Goal: Task Accomplishment & Management: Manage account settings

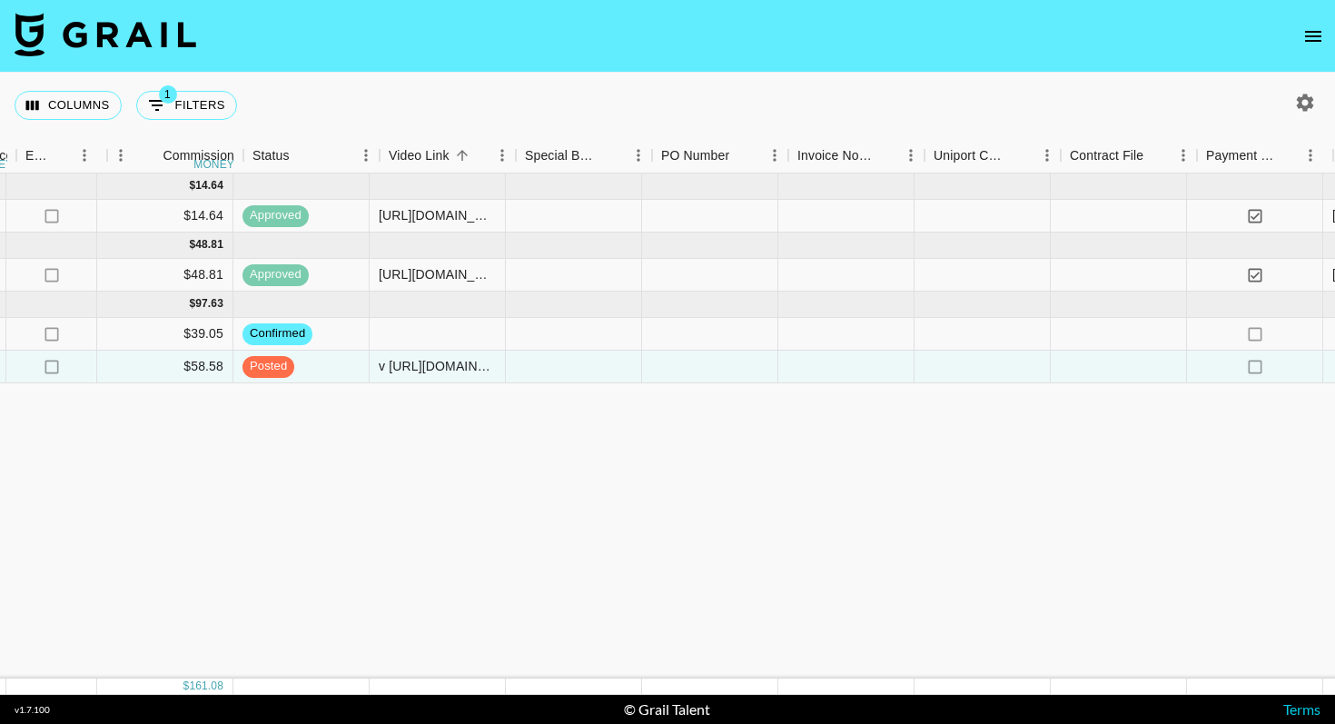
scroll to position [0, 1336]
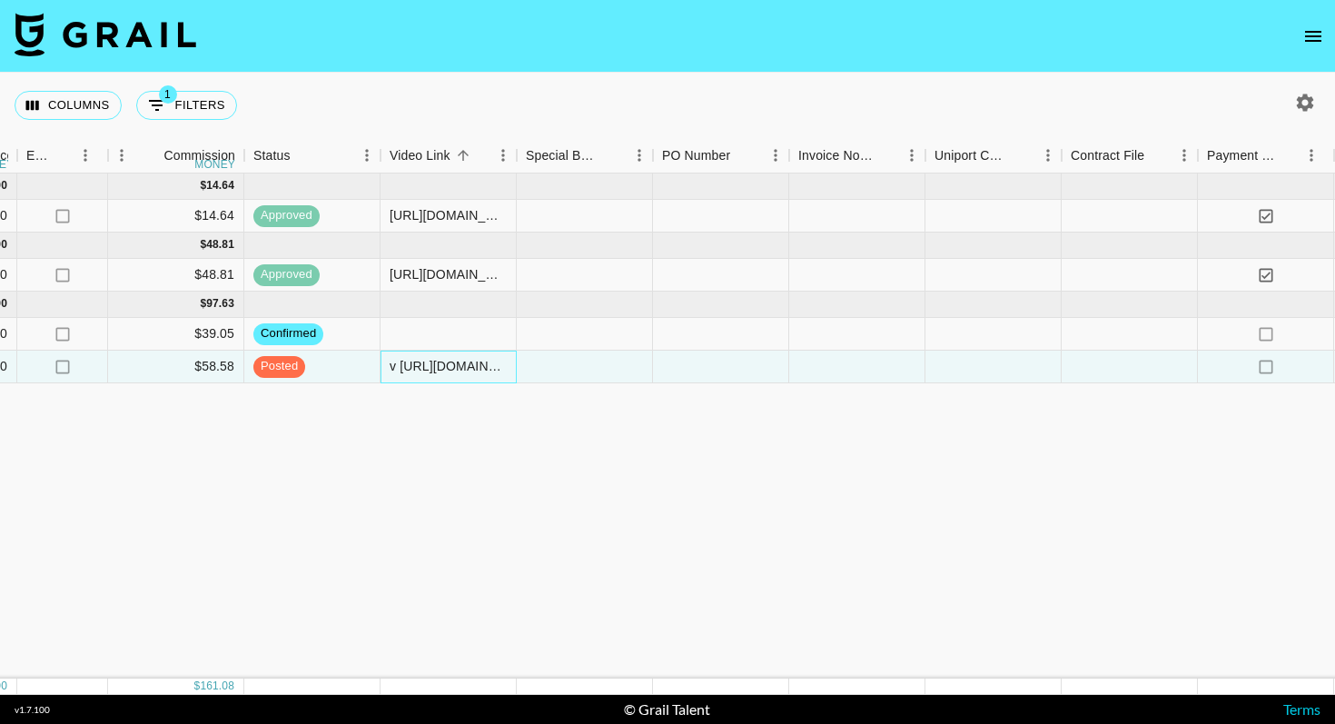
click at [400, 364] on div "v https://www.instagram.com/p/DOvwNeDjjTw/" at bounding box center [448, 366] width 117 height 18
click at [399, 365] on div "v https://www.instagram.com/p/DOvwNeDjjTw/" at bounding box center [448, 366] width 117 height 18
click at [357, 499] on div "Jul '25 ( 1 ) $ 150.00 $ 14.64 recBYdx6dk8f1VmKu deninipaninii mady.cuellar@gra…" at bounding box center [171, 425] width 3015 height 505
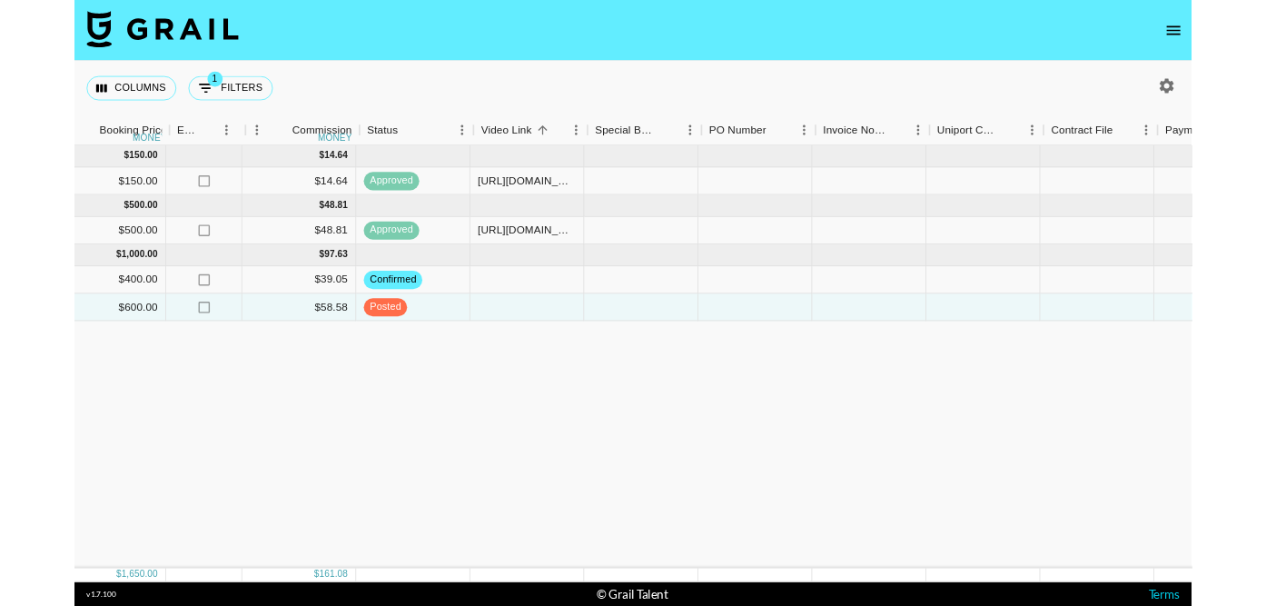
scroll to position [0, 1240]
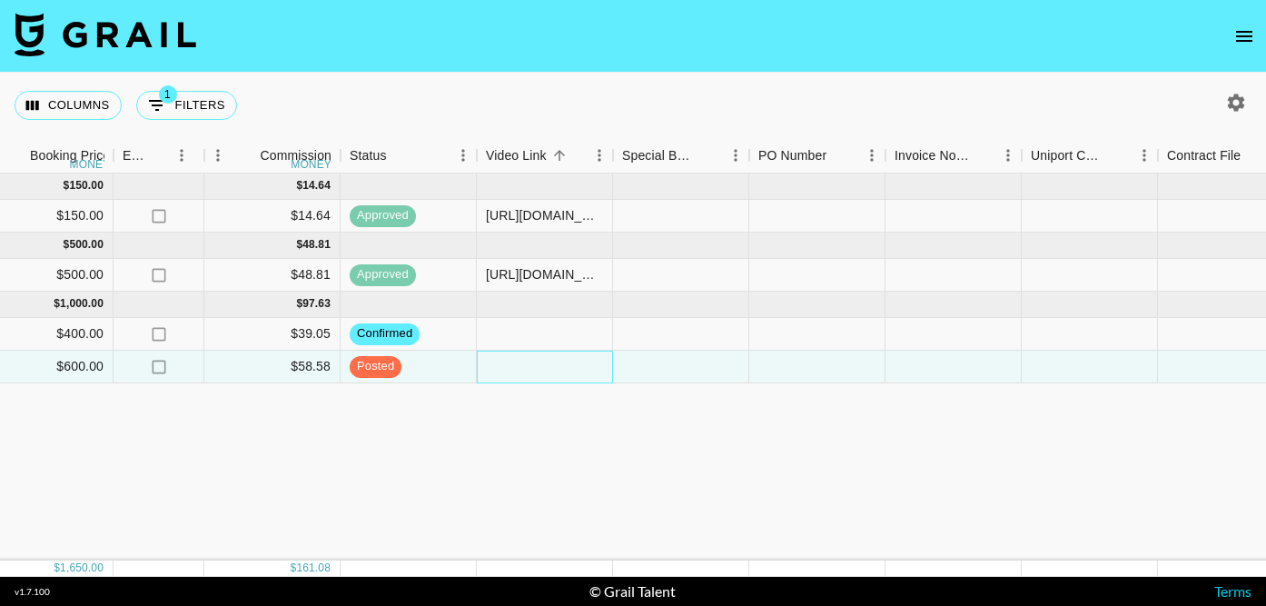
click at [534, 365] on div at bounding box center [545, 367] width 136 height 33
click at [541, 364] on div at bounding box center [545, 367] width 136 height 33
type input "[URL][DOMAIN_NAME]"
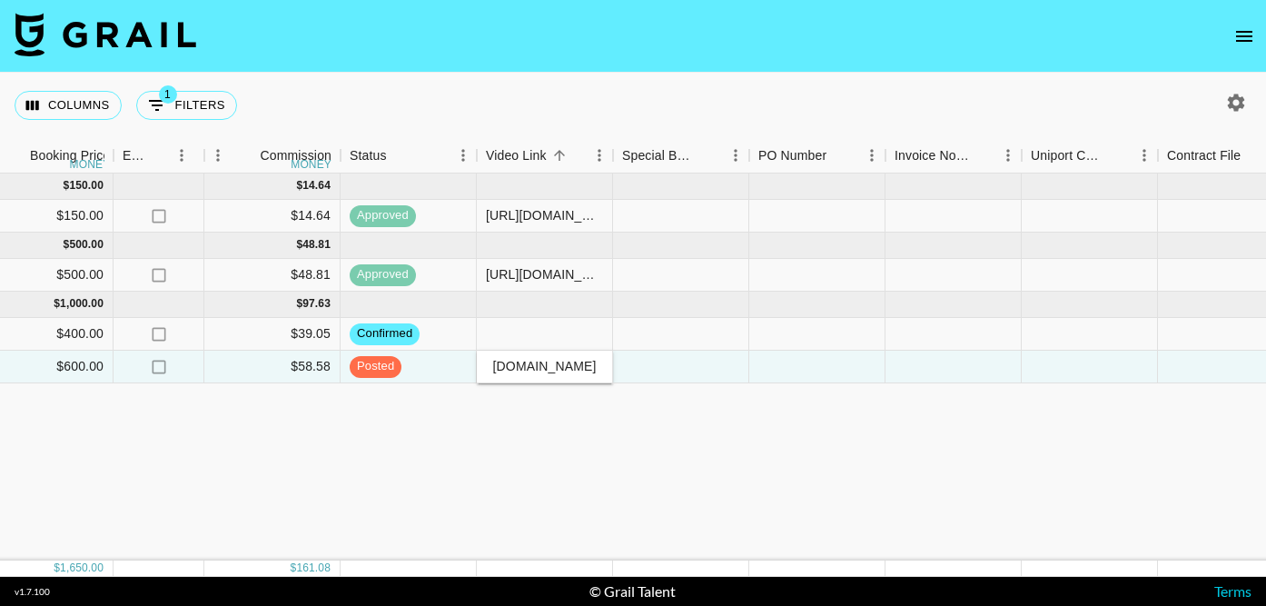
scroll to position [0, 0]
click at [741, 383] on div "Jul '25 ( 1 ) $ 150.00 $ 14.64 recBYdx6dk8f1VmKu deninipaninii mady.cuellar@gra…" at bounding box center [267, 366] width 3015 height 387
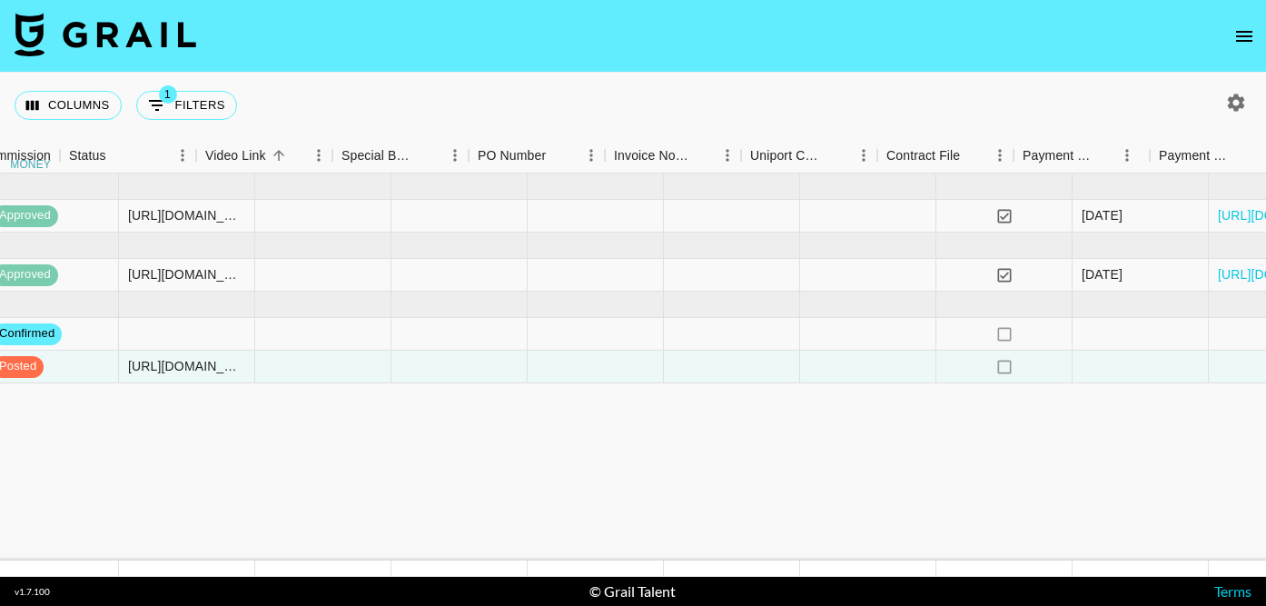
scroll to position [0, 1749]
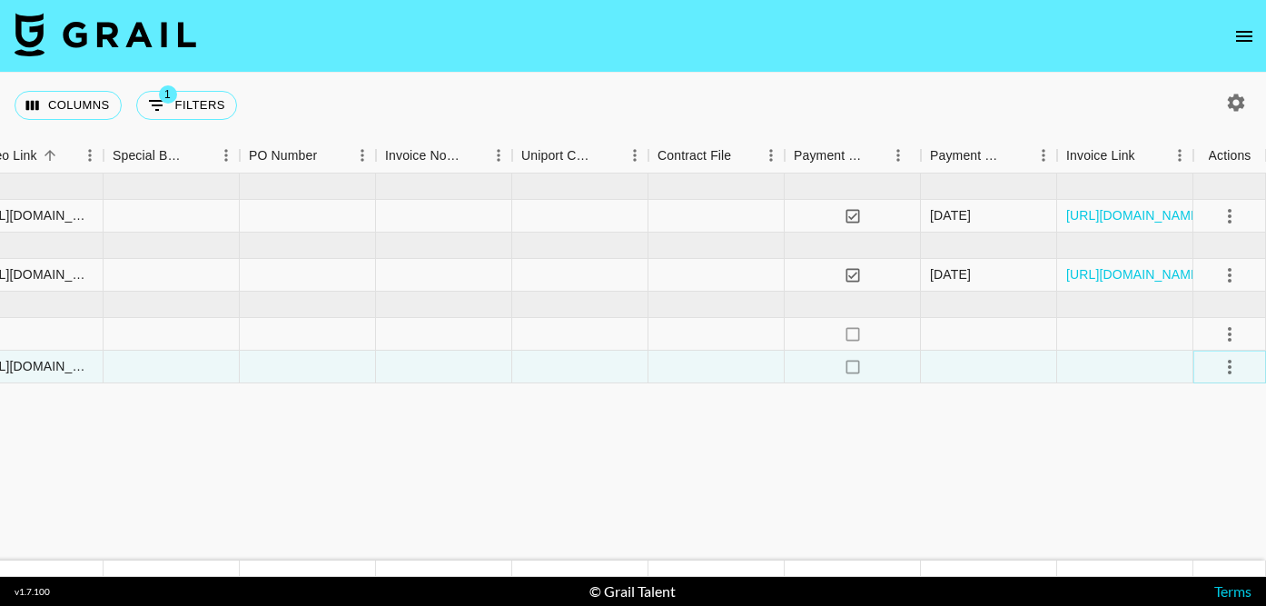
click at [1223, 366] on icon "select merge strategy" at bounding box center [1230, 367] width 22 height 22
click at [1189, 538] on div "Approve" at bounding box center [1189, 537] width 55 height 22
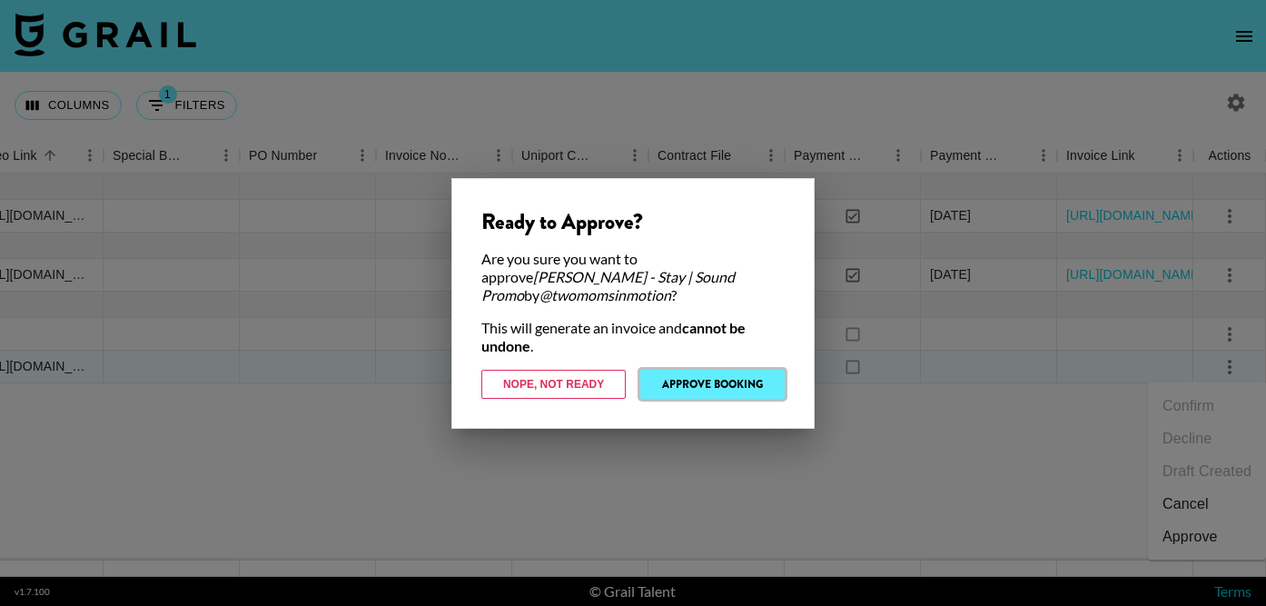
click at [691, 375] on button "Approve Booking" at bounding box center [712, 384] width 144 height 29
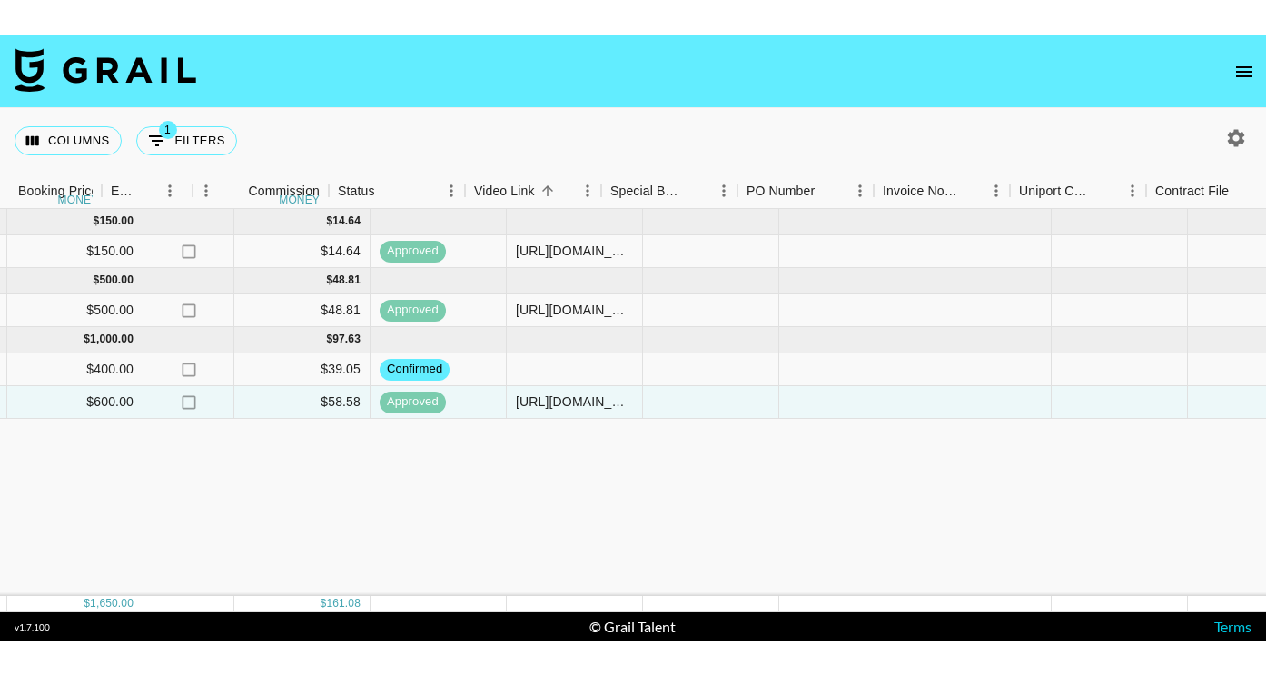
scroll to position [0, 1258]
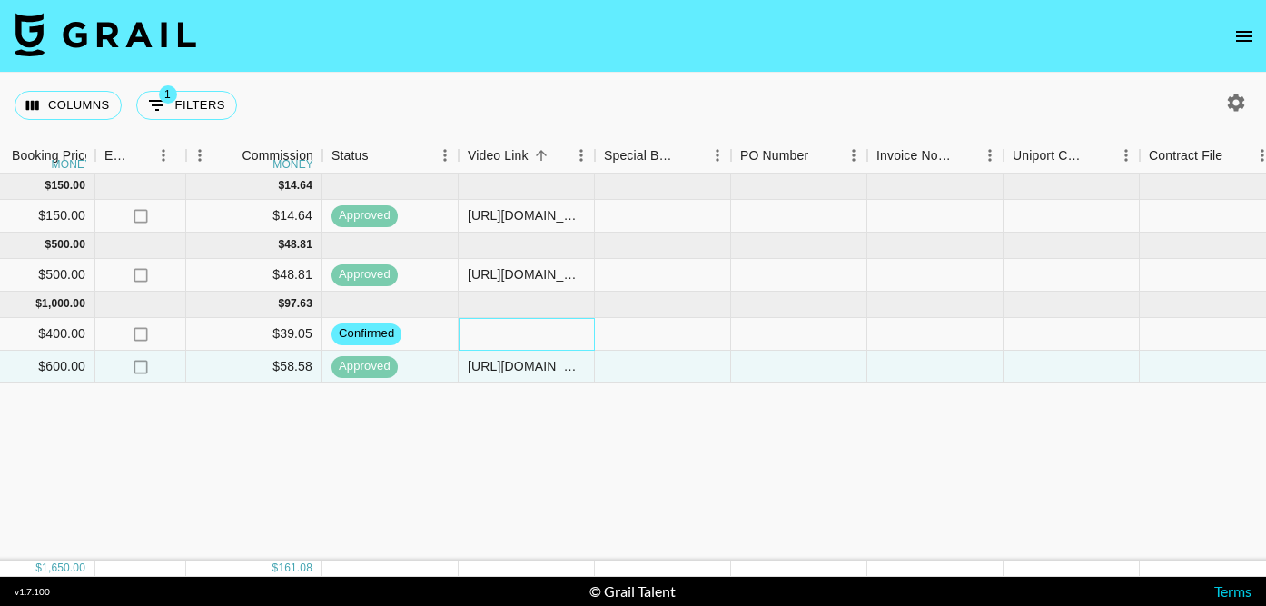
click at [495, 327] on div at bounding box center [527, 334] width 136 height 33
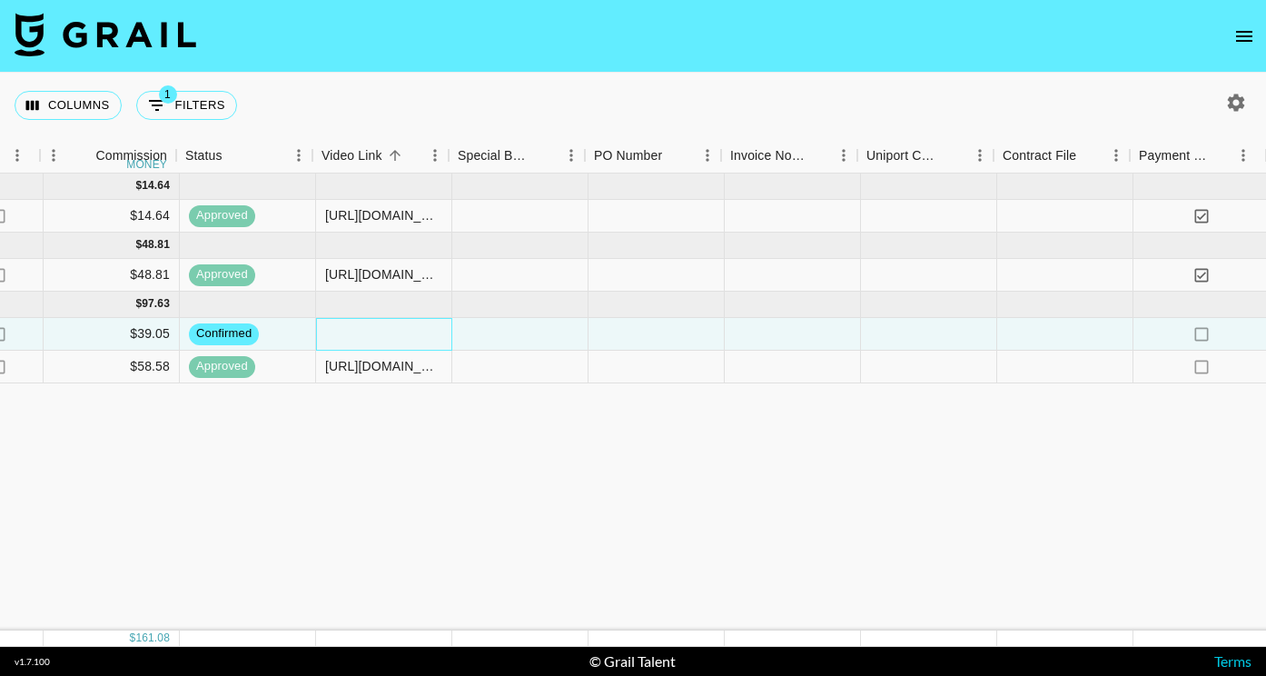
scroll to position [0, 1404]
click at [505, 332] on div at bounding box center [517, 334] width 136 height 33
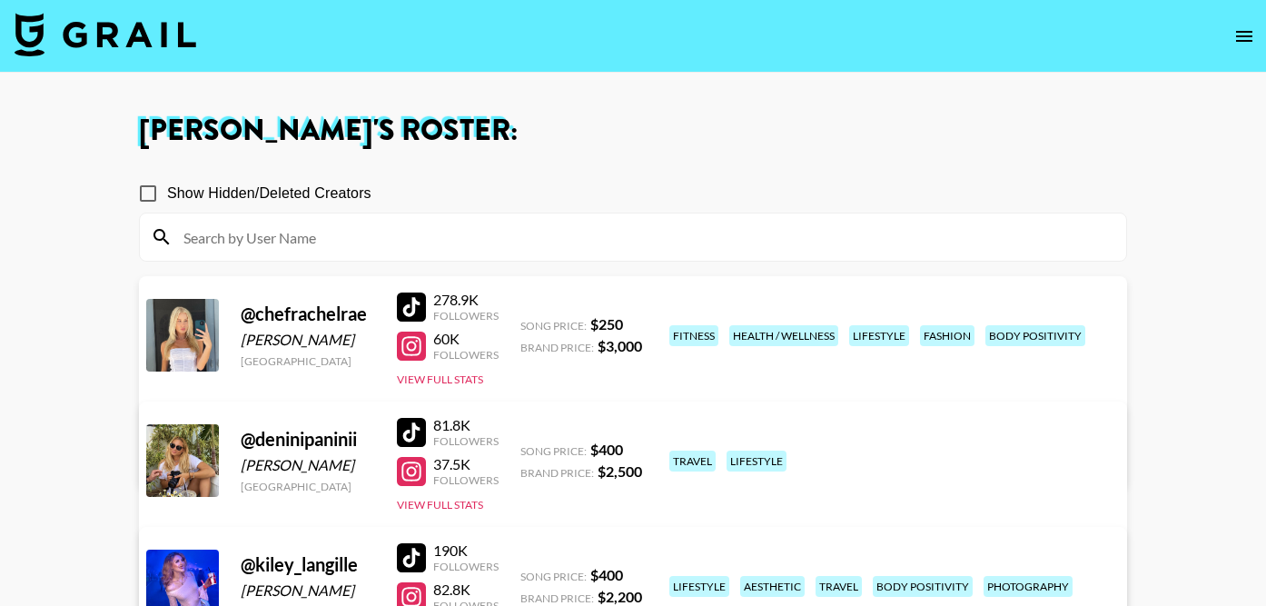
click at [127, 26] on img at bounding box center [106, 35] width 182 height 44
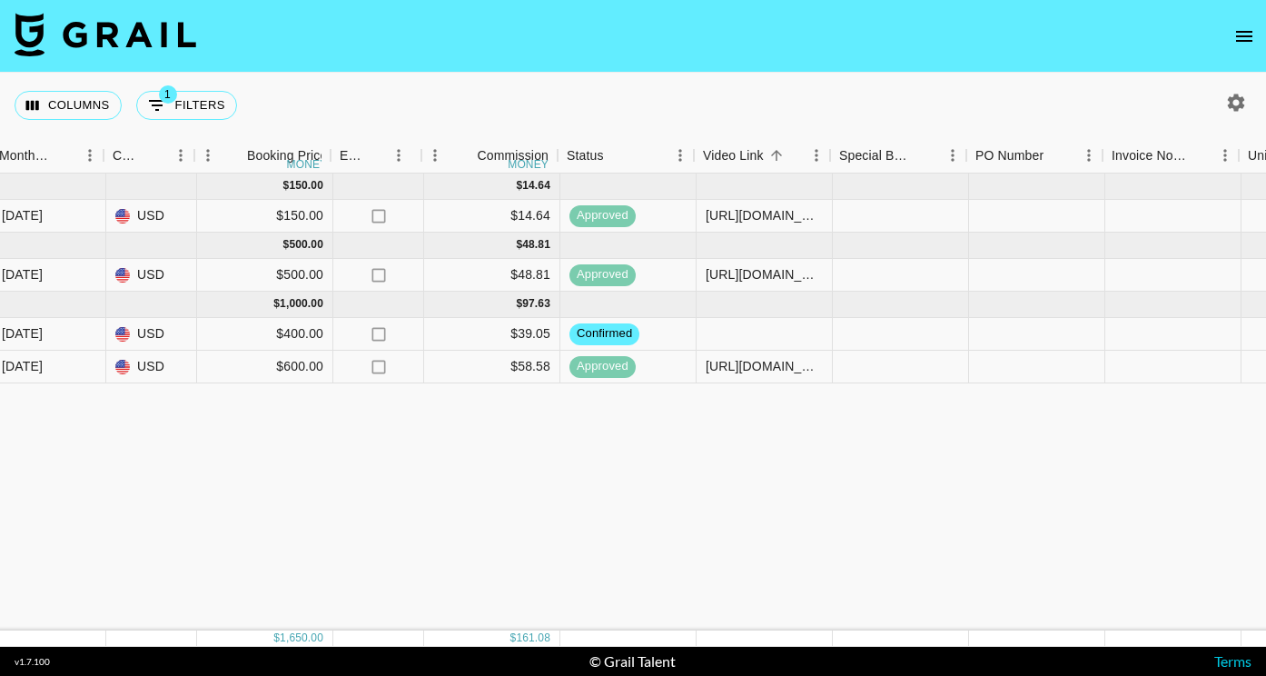
scroll to position [0, 1027]
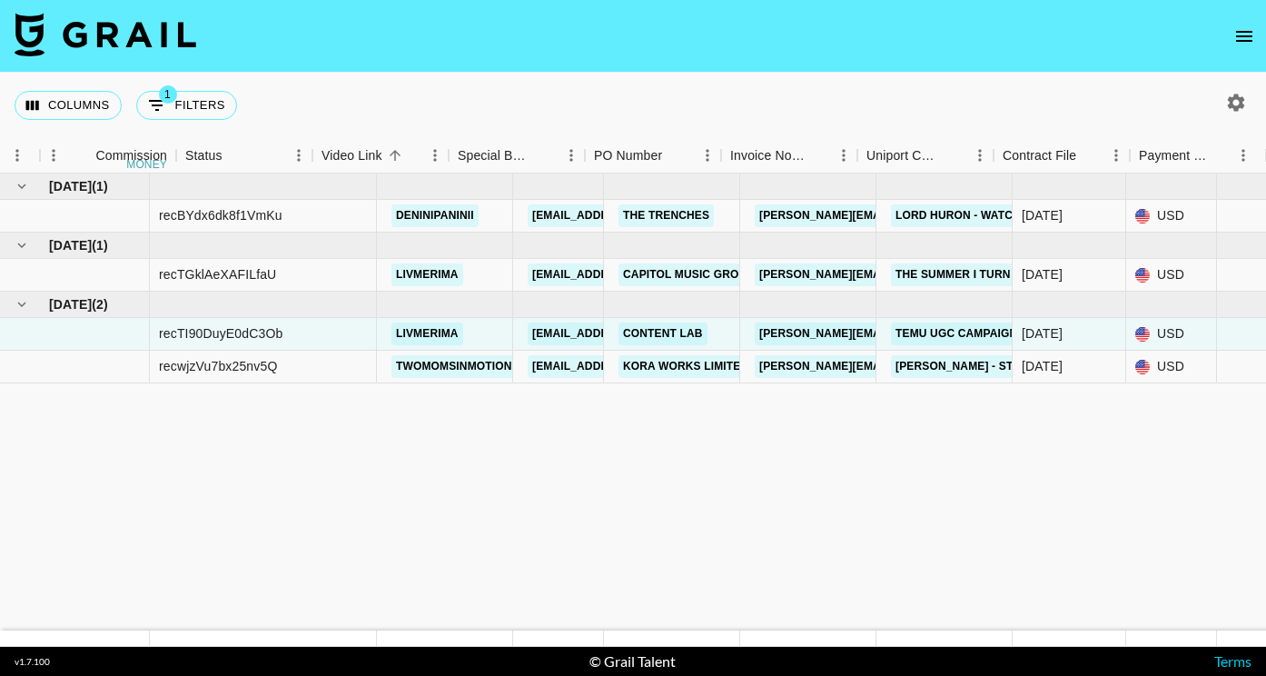
scroll to position [0, 1404]
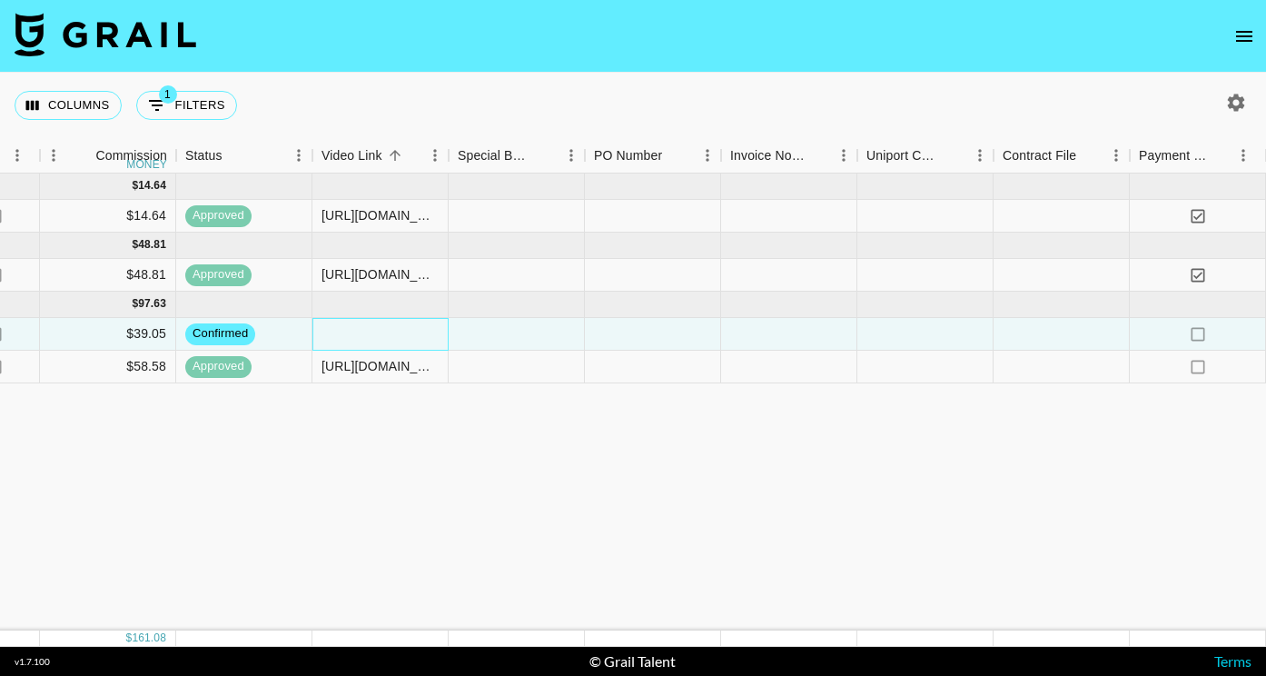
click at [411, 327] on div at bounding box center [380, 334] width 136 height 33
click at [1253, 28] on icon "open drawer" at bounding box center [1244, 36] width 22 height 22
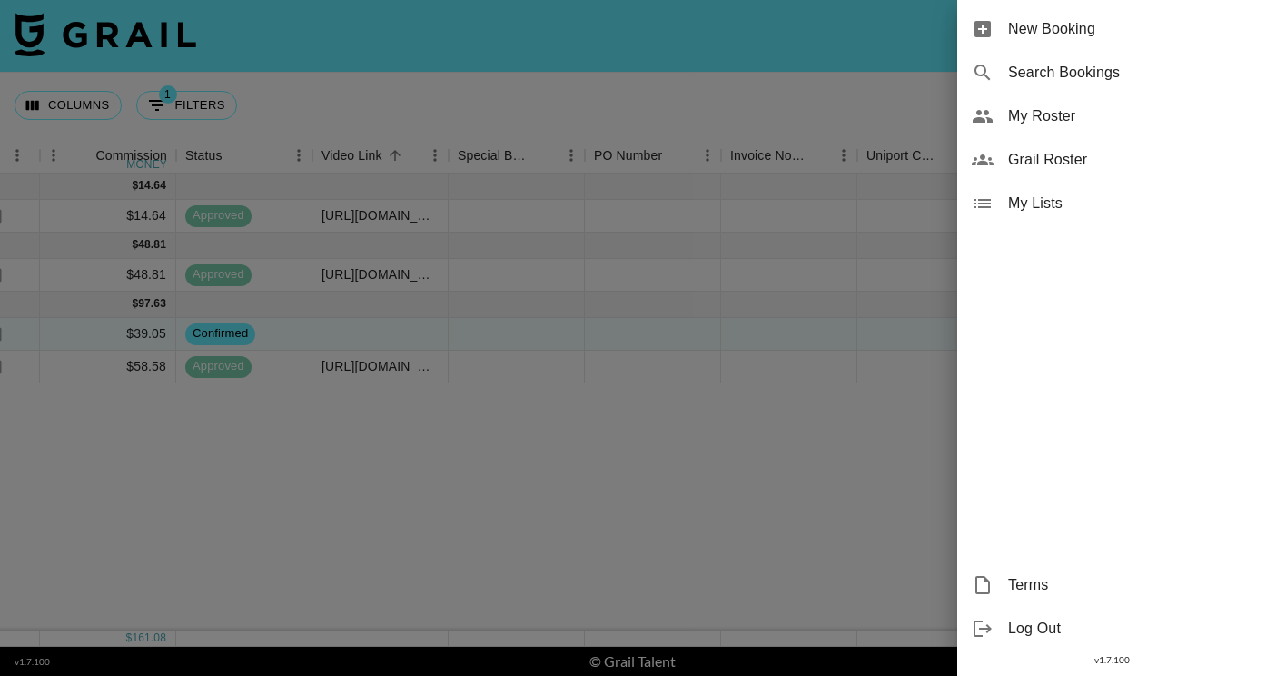
click at [1039, 155] on span "Grail Roster" at bounding box center [1129, 160] width 243 height 22
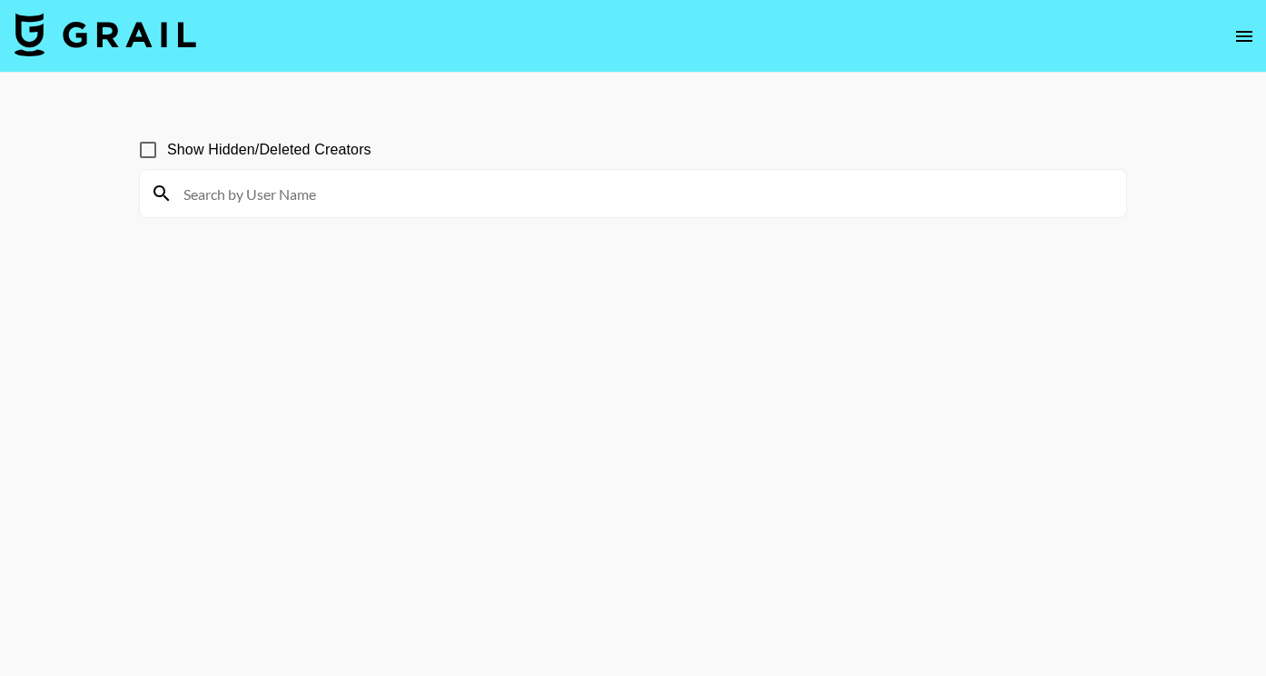
click at [85, 35] on img at bounding box center [106, 35] width 182 height 44
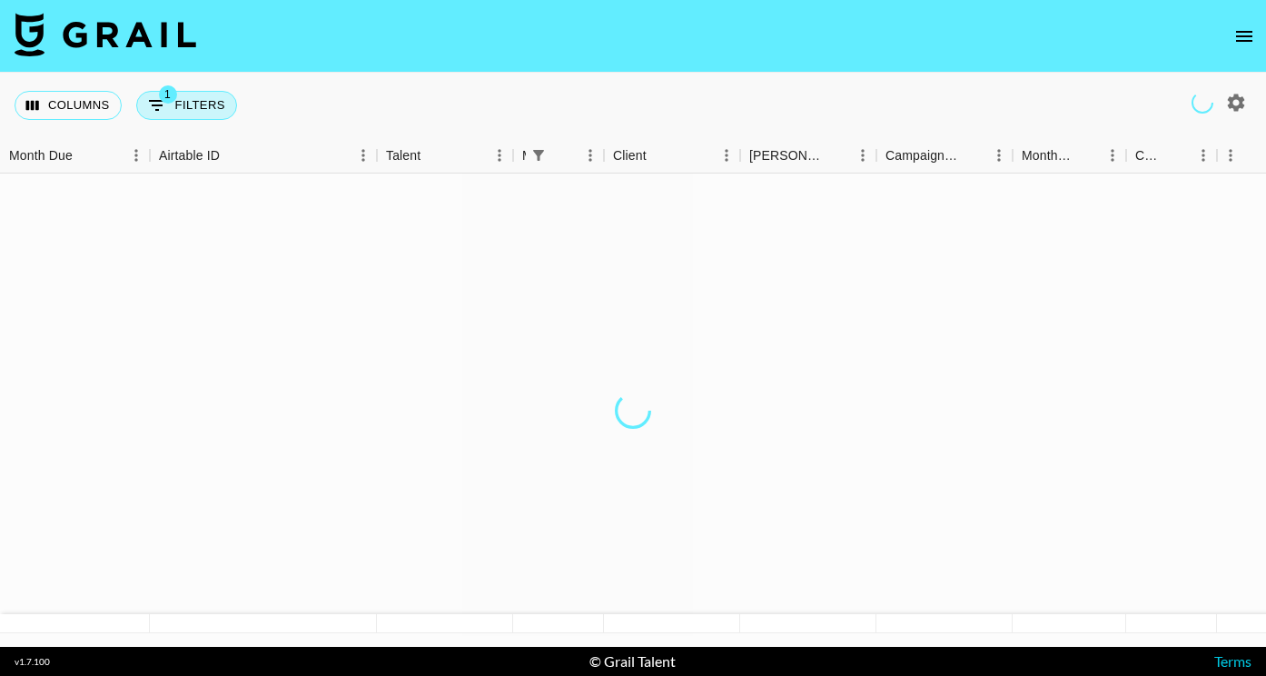
click at [174, 113] on button "1 Filters" at bounding box center [186, 105] width 101 height 29
select select "managerIds"
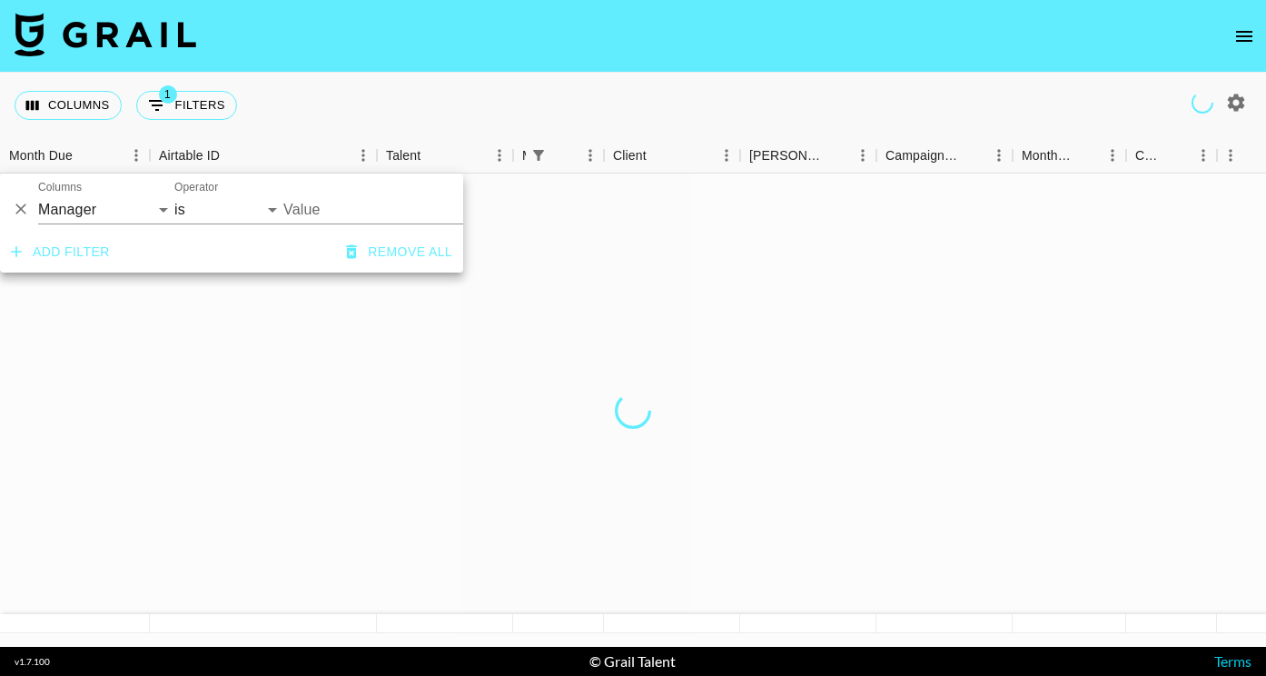
click at [421, 113] on div "Columns 1 Filters + Booking" at bounding box center [633, 105] width 1266 height 65
click at [1230, 103] on icon "button" at bounding box center [1236, 102] width 17 height 17
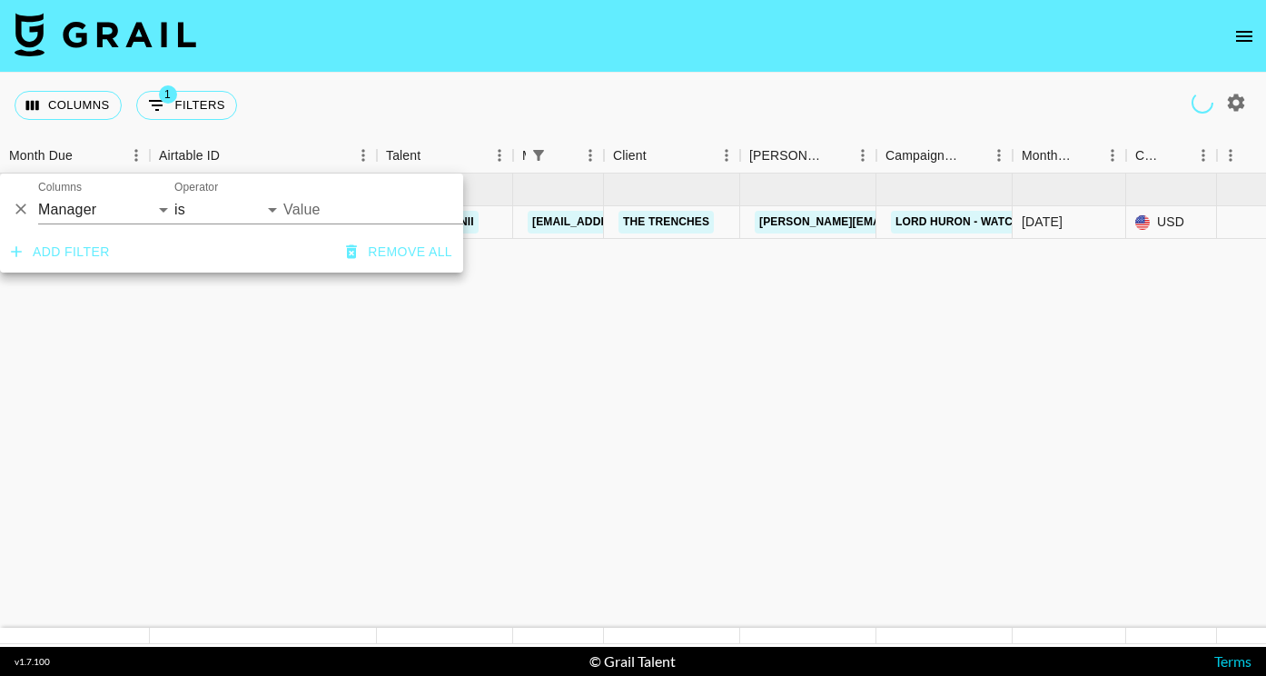
type input "[EMAIL_ADDRESS][PERSON_NAME][DOMAIN_NAME]"
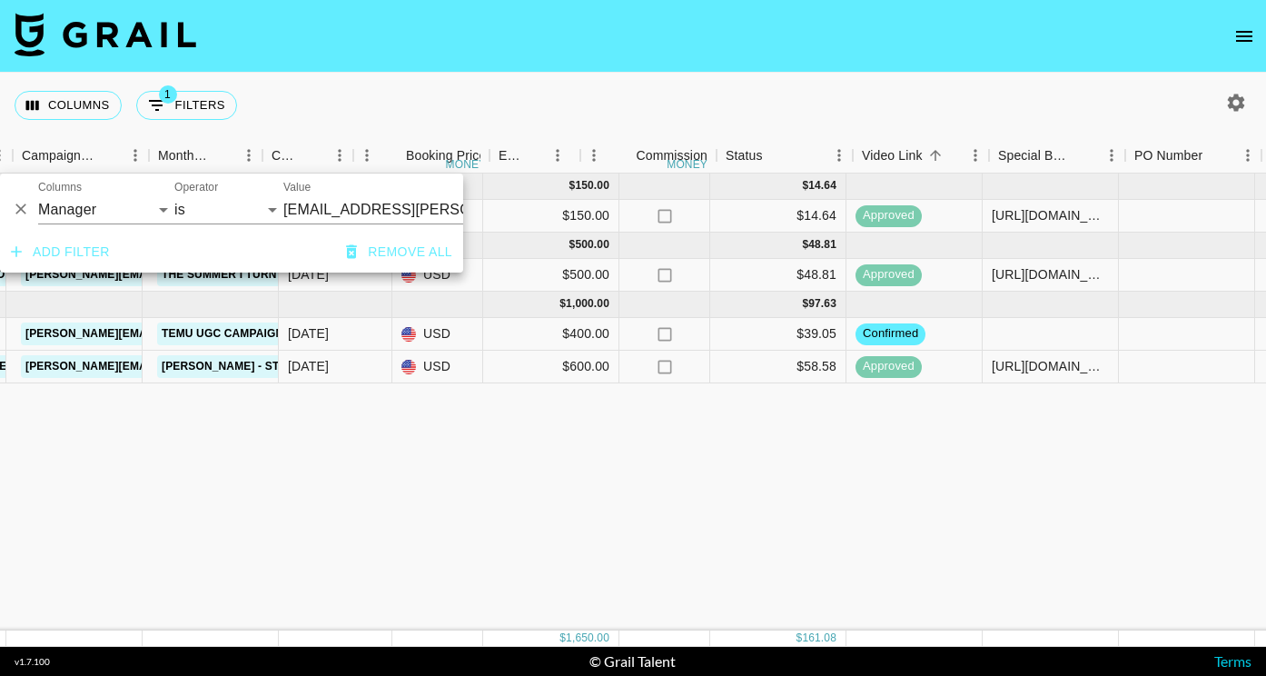
scroll to position [0, 864]
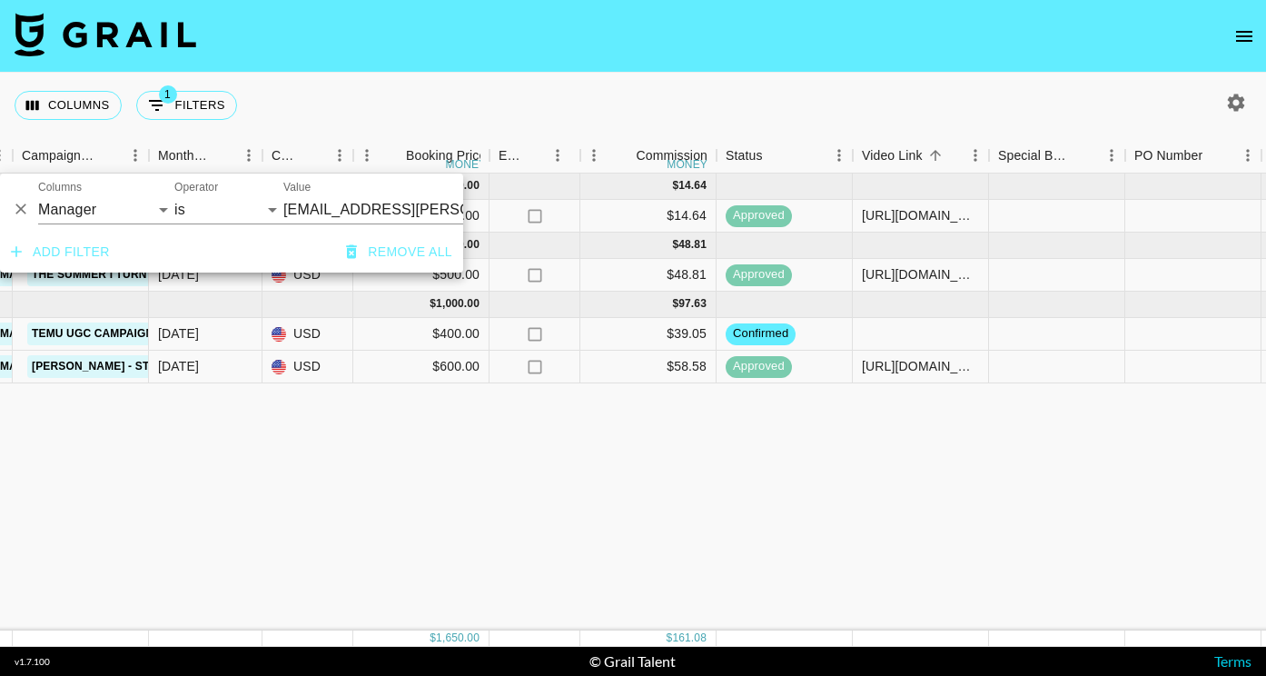
click at [366, 94] on div "Columns 1 Filters + Booking" at bounding box center [633, 105] width 1266 height 65
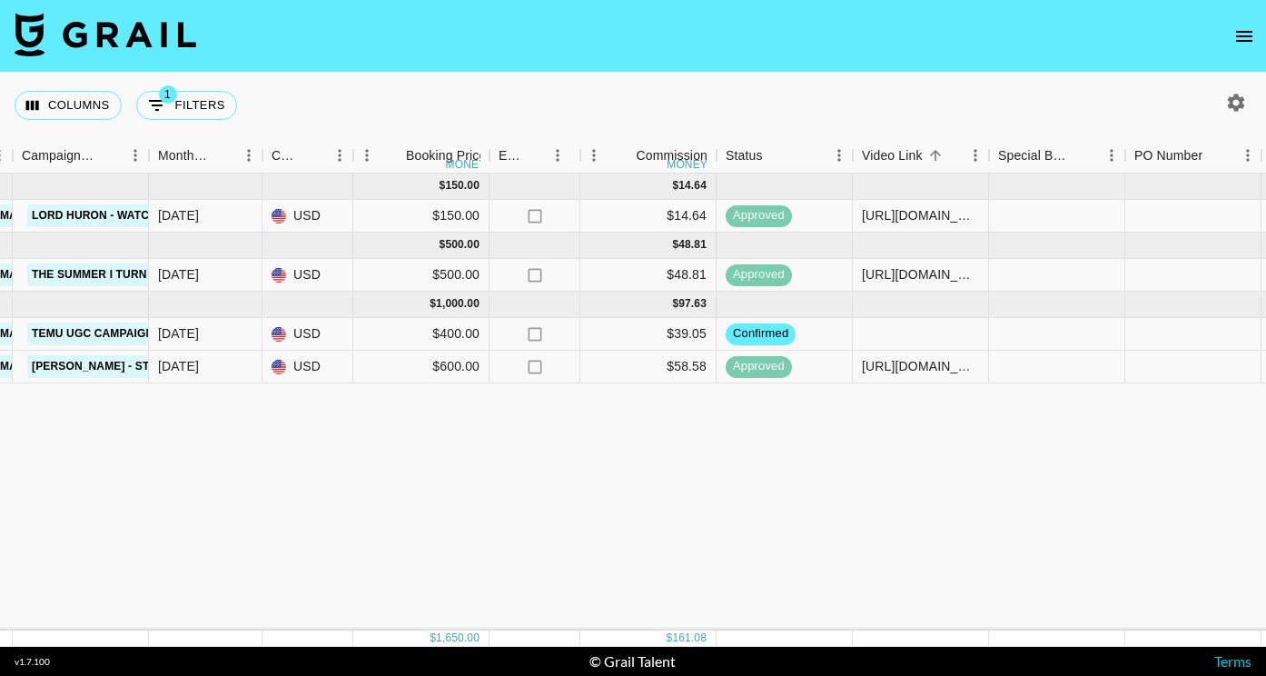
click at [1233, 109] on icon "button" at bounding box center [1236, 102] width 17 height 17
select select "Jun '25"
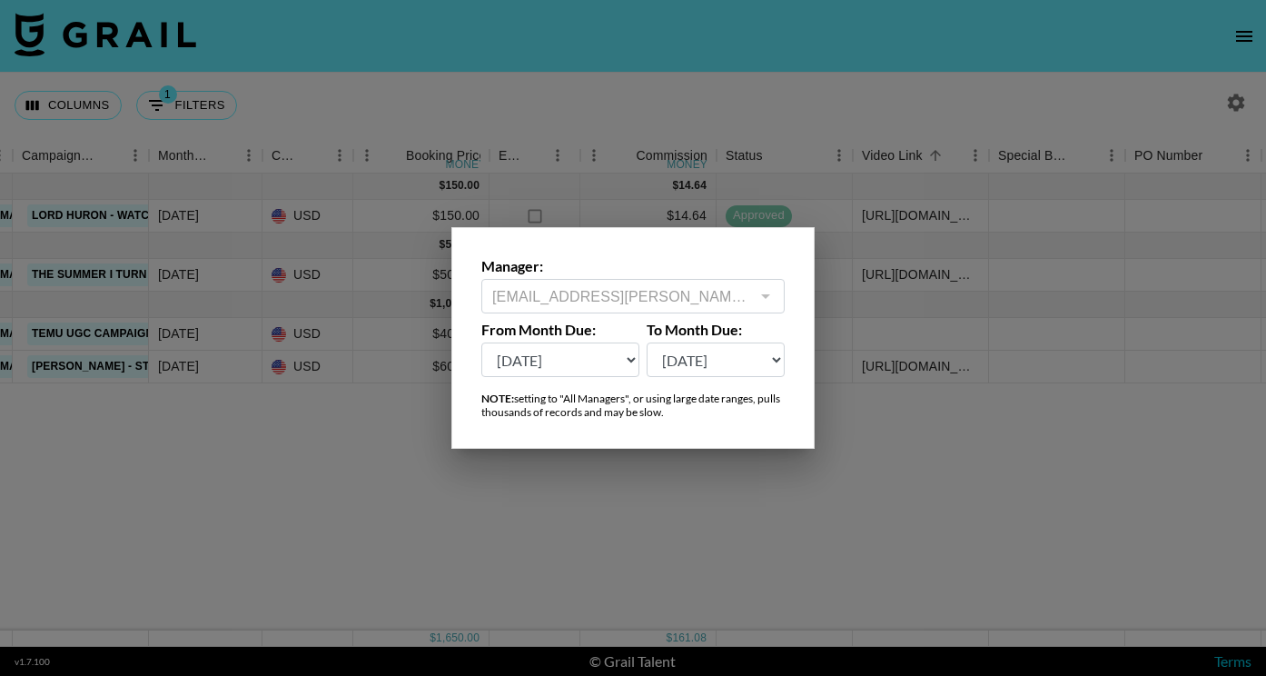
click at [840, 94] on div at bounding box center [633, 338] width 1266 height 676
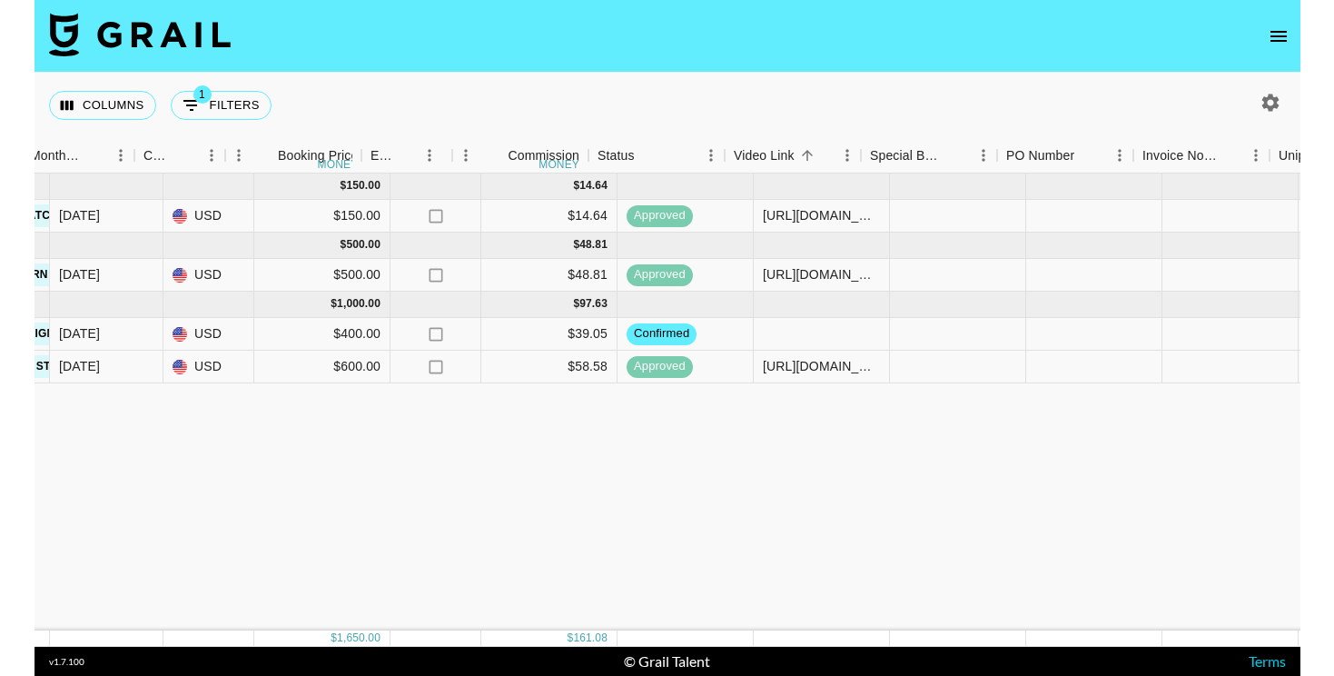
scroll to position [0, 1039]
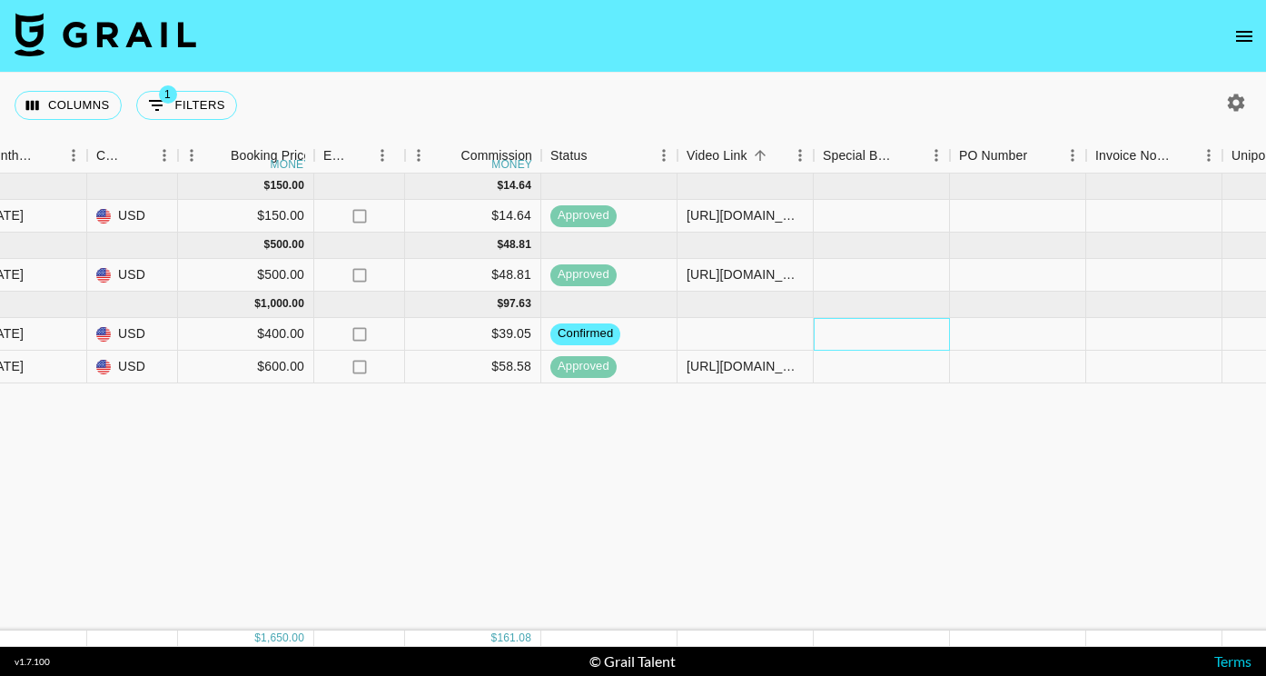
click at [862, 341] on div at bounding box center [882, 334] width 136 height 33
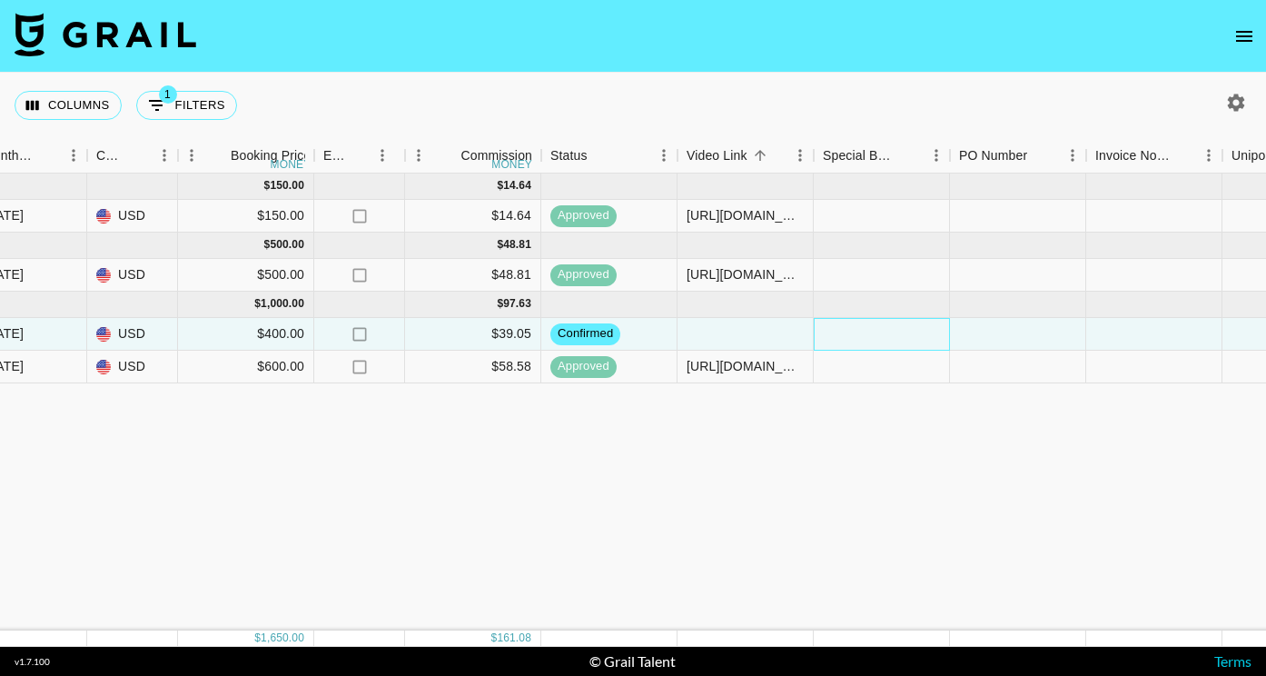
click at [850, 332] on div at bounding box center [882, 334] width 136 height 33
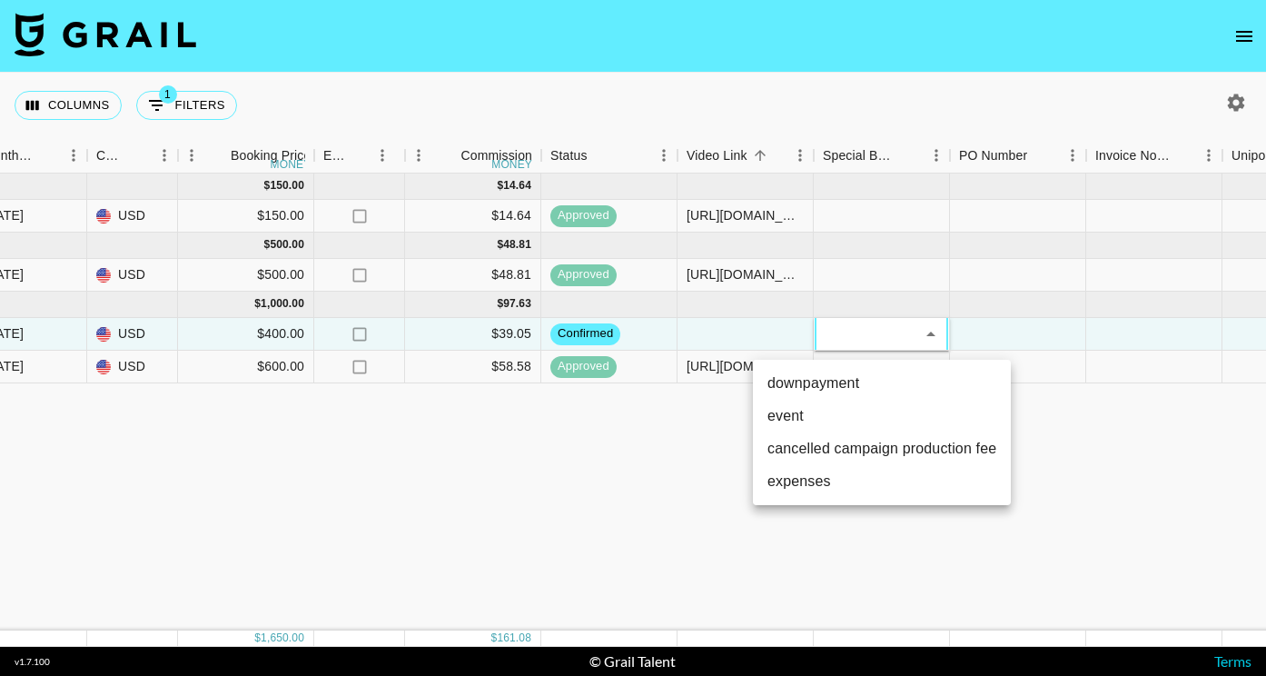
click at [973, 323] on div at bounding box center [633, 338] width 1266 height 676
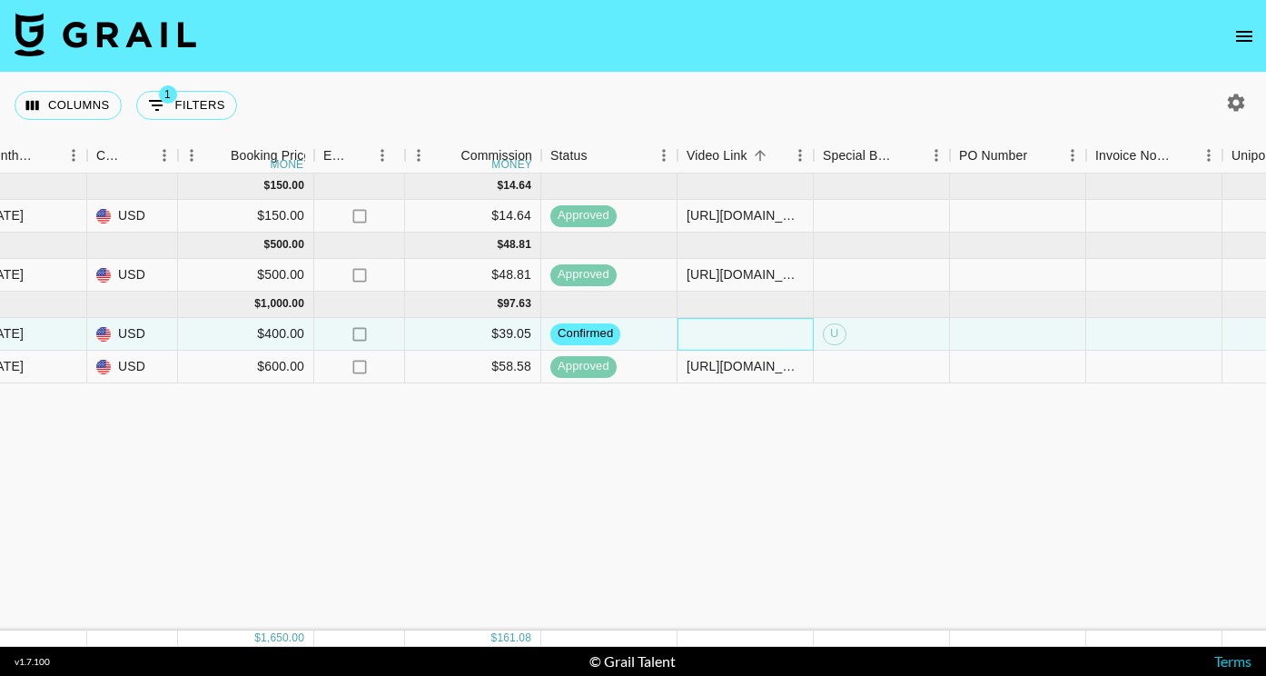
click at [774, 334] on div at bounding box center [745, 334] width 136 height 33
click at [846, 330] on div "U" at bounding box center [882, 334] width 136 height 33
click at [842, 331] on span "U" at bounding box center [835, 333] width 22 height 17
click at [834, 335] on span "U" at bounding box center [835, 333] width 22 height 17
click at [883, 330] on div "U" at bounding box center [882, 334] width 136 height 33
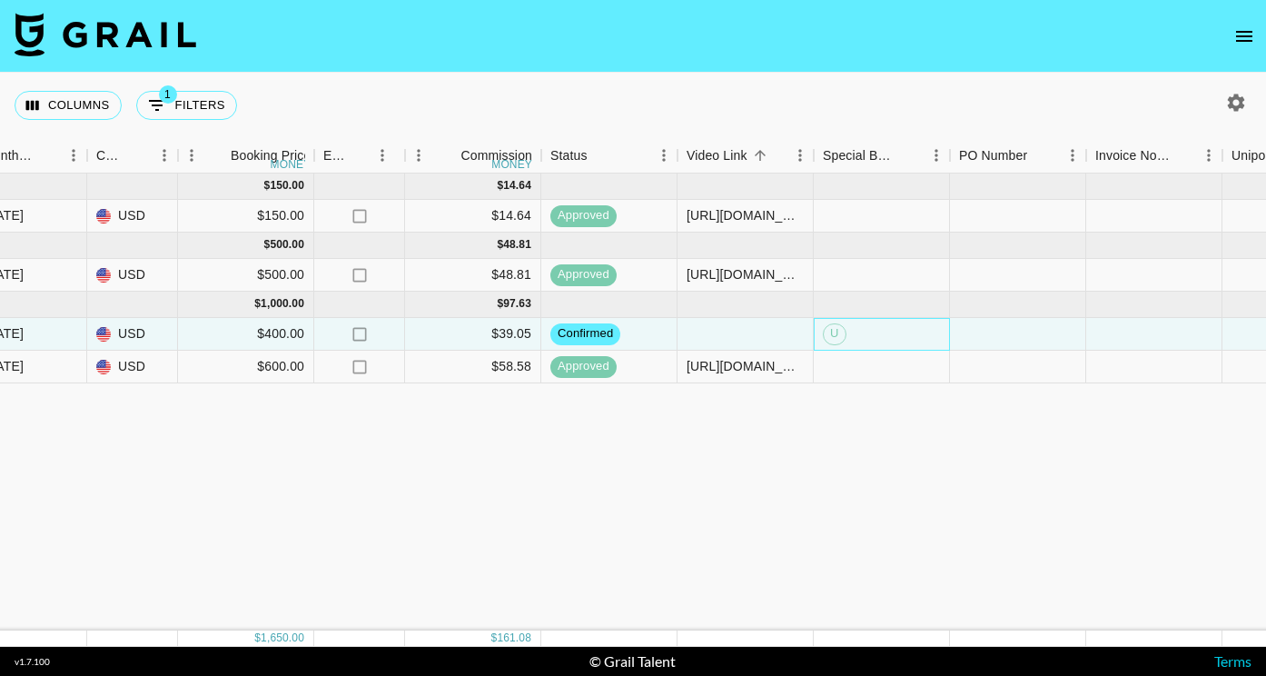
click at [883, 330] on div "U" at bounding box center [882, 334] width 136 height 33
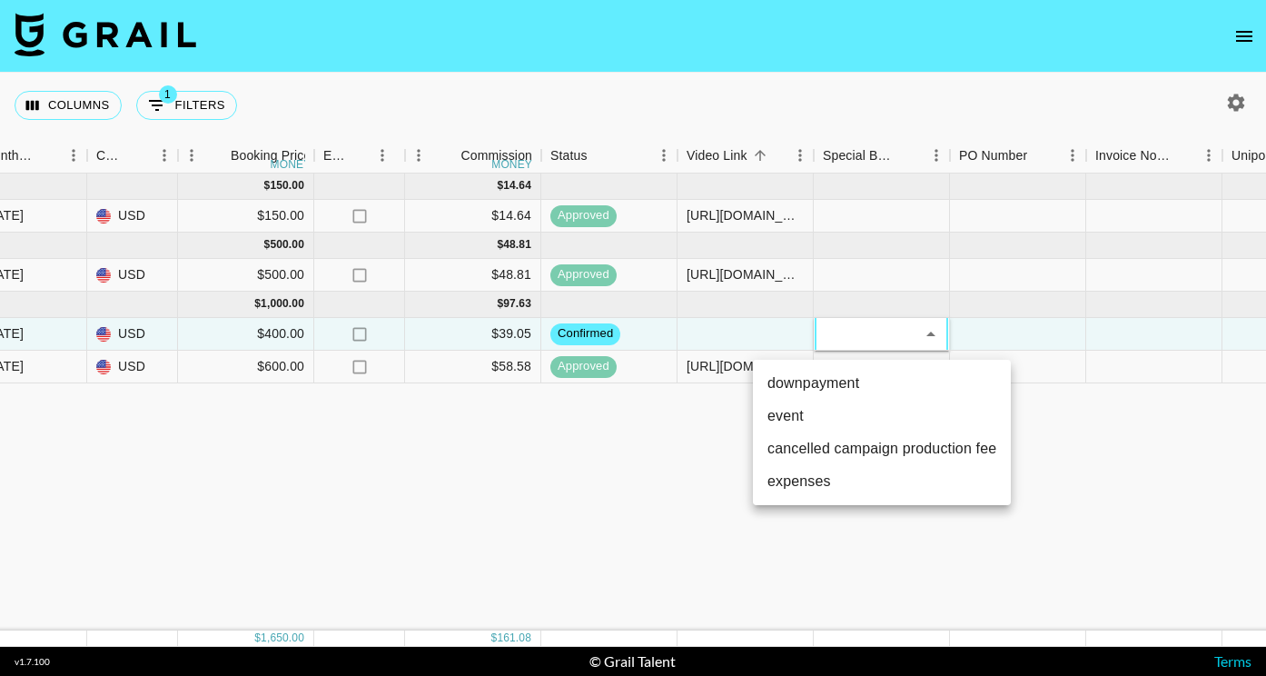
click at [891, 319] on div at bounding box center [633, 338] width 1266 height 676
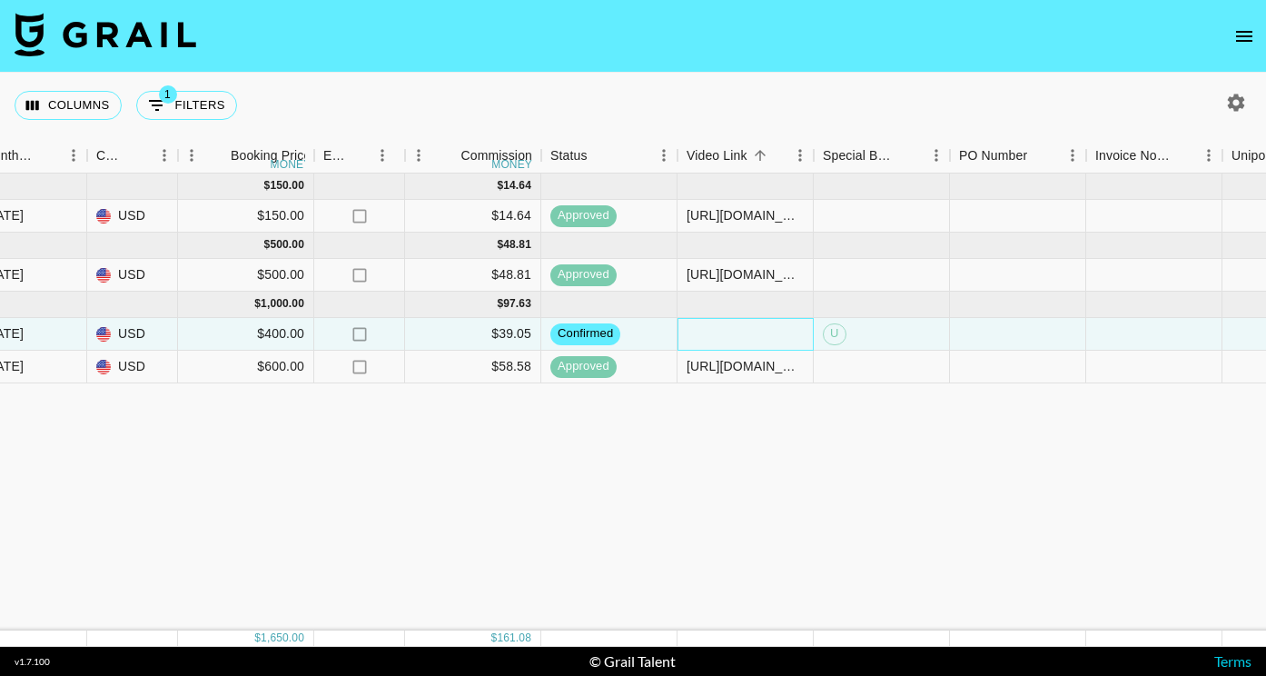
click at [795, 328] on div at bounding box center [745, 334] width 136 height 33
click at [854, 323] on div "U" at bounding box center [882, 334] width 136 height 33
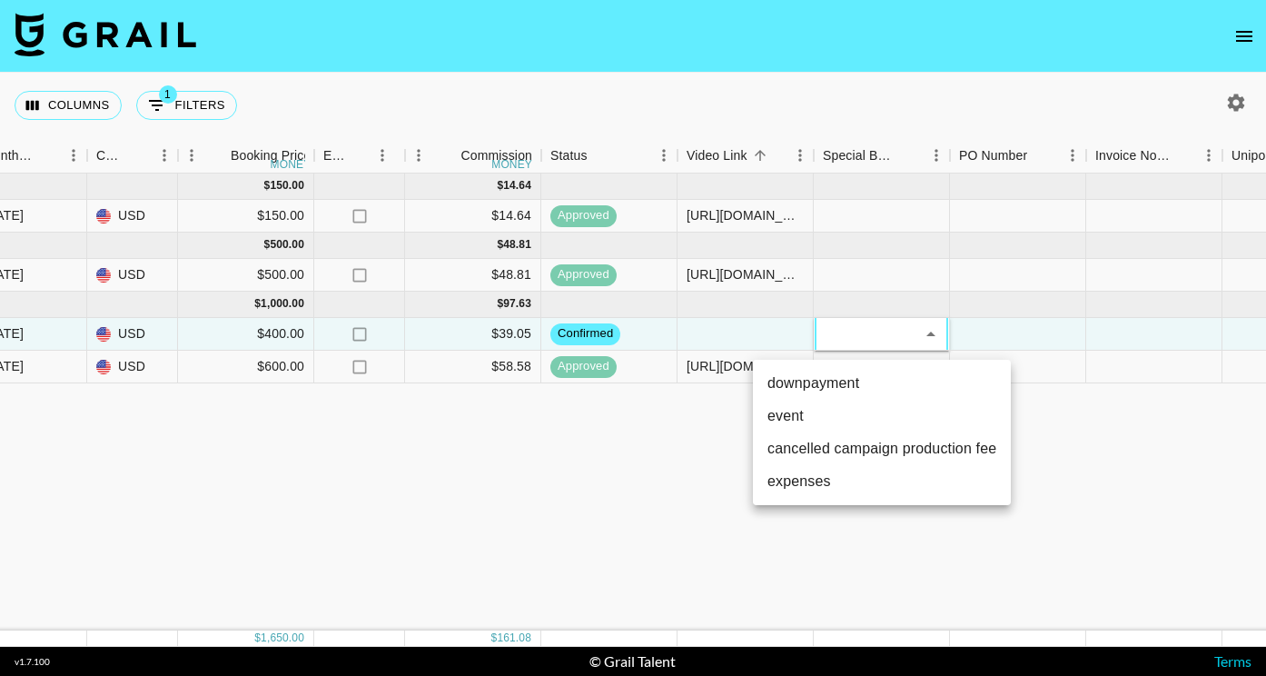
click at [760, 342] on div at bounding box center [633, 338] width 1266 height 676
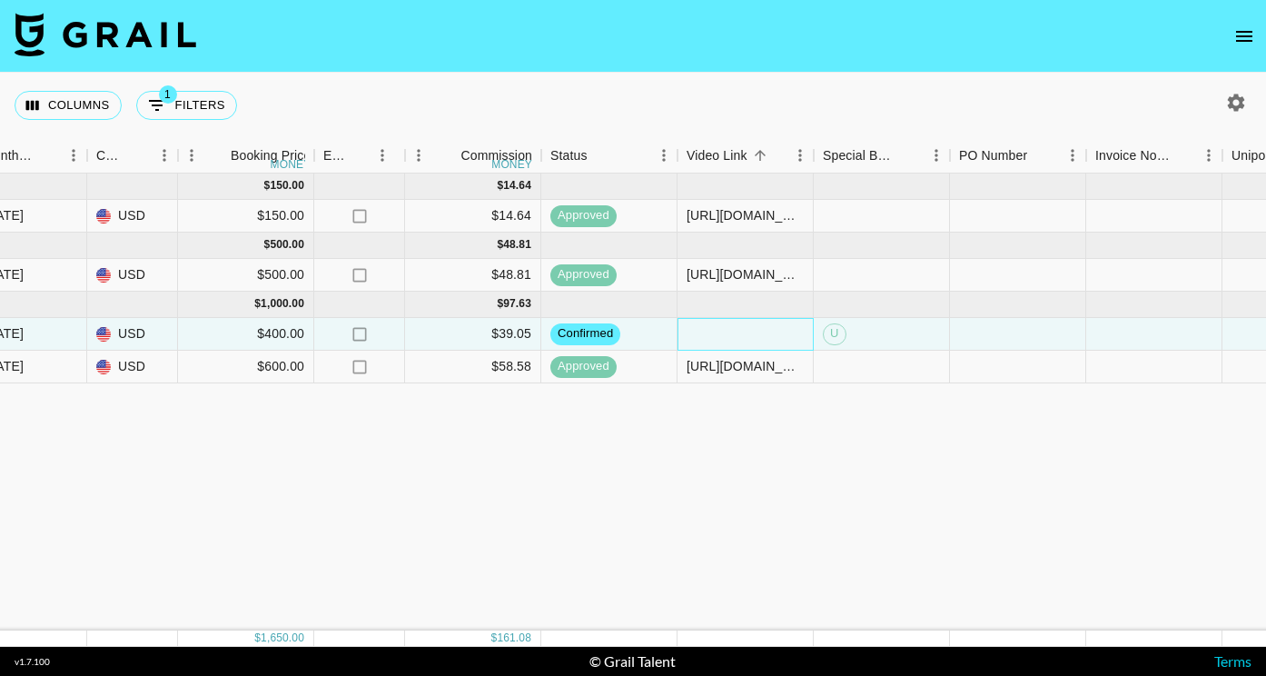
click at [732, 338] on div at bounding box center [745, 334] width 136 height 33
click at [892, 415] on div "Jul '25 ( 1 ) $ 150.00 $ 14.64 recBYdx6dk8f1VmKu deninipaninii mady.cuellar@gra…" at bounding box center [468, 401] width 3015 height 457
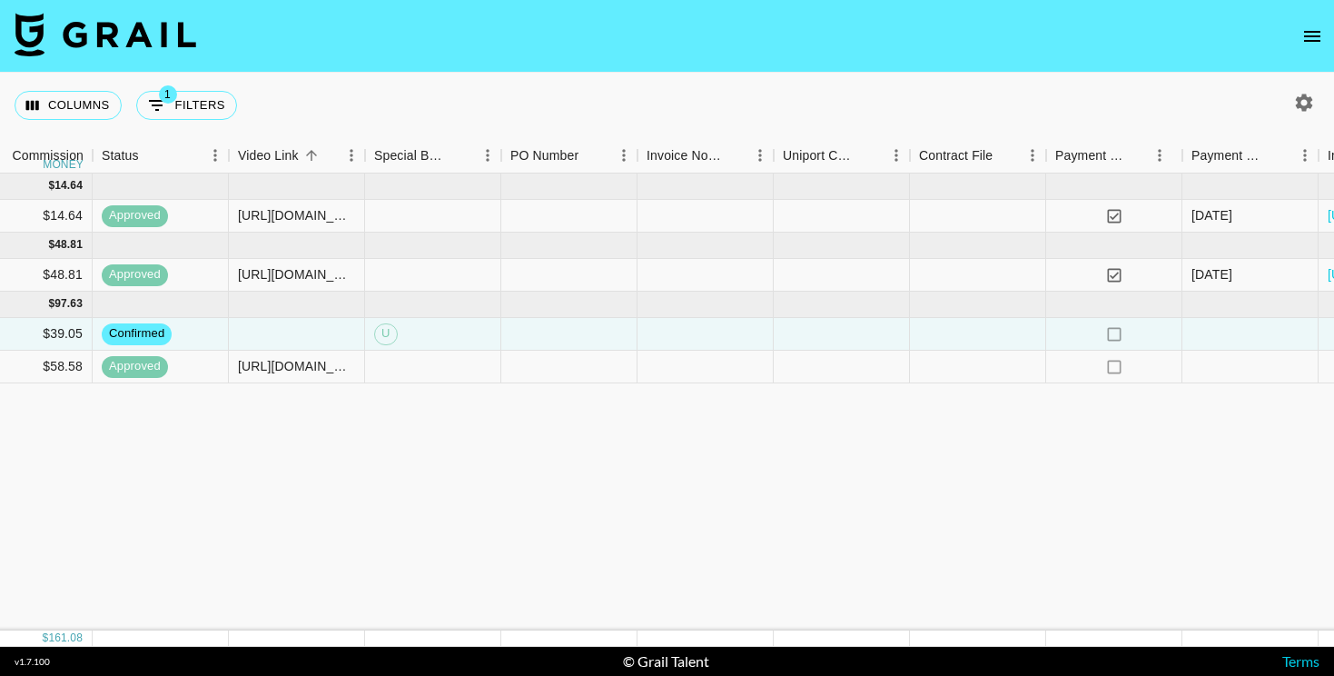
scroll to position [0, 1681]
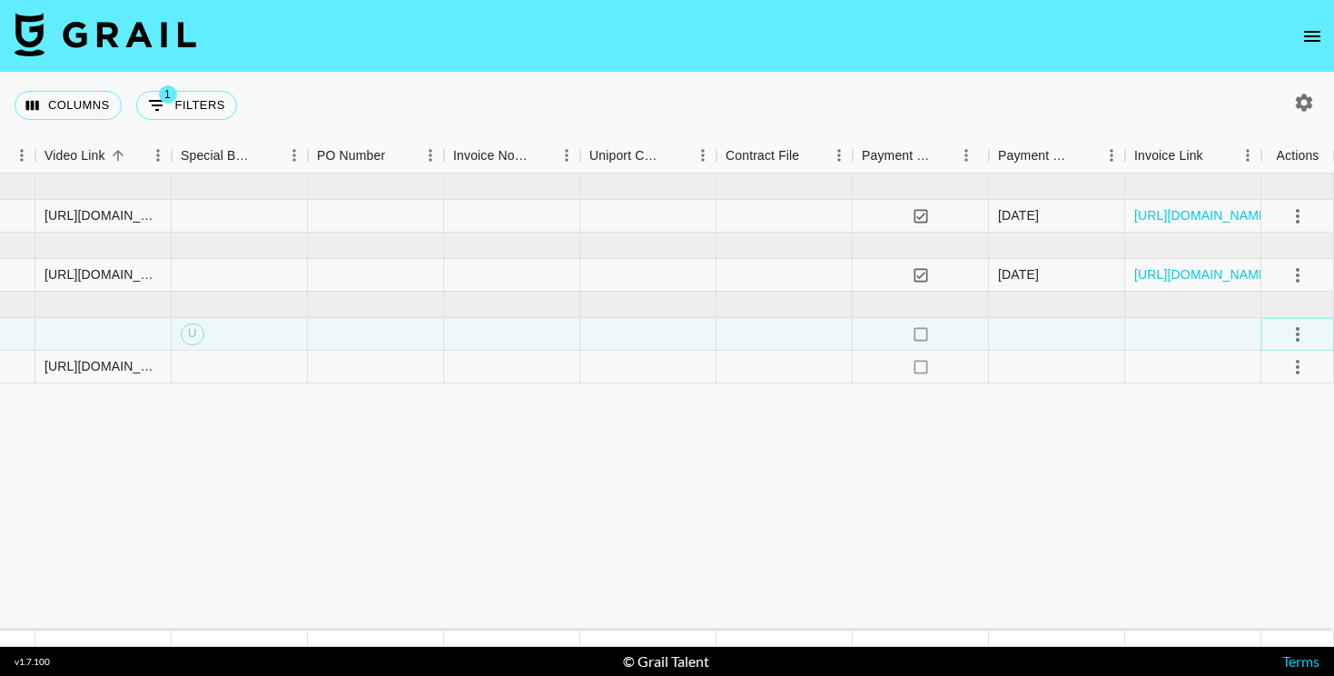
click at [1265, 329] on icon "select merge strategy" at bounding box center [1298, 334] width 4 height 15
click at [1265, 495] on div "Approve" at bounding box center [1257, 504] width 55 height 22
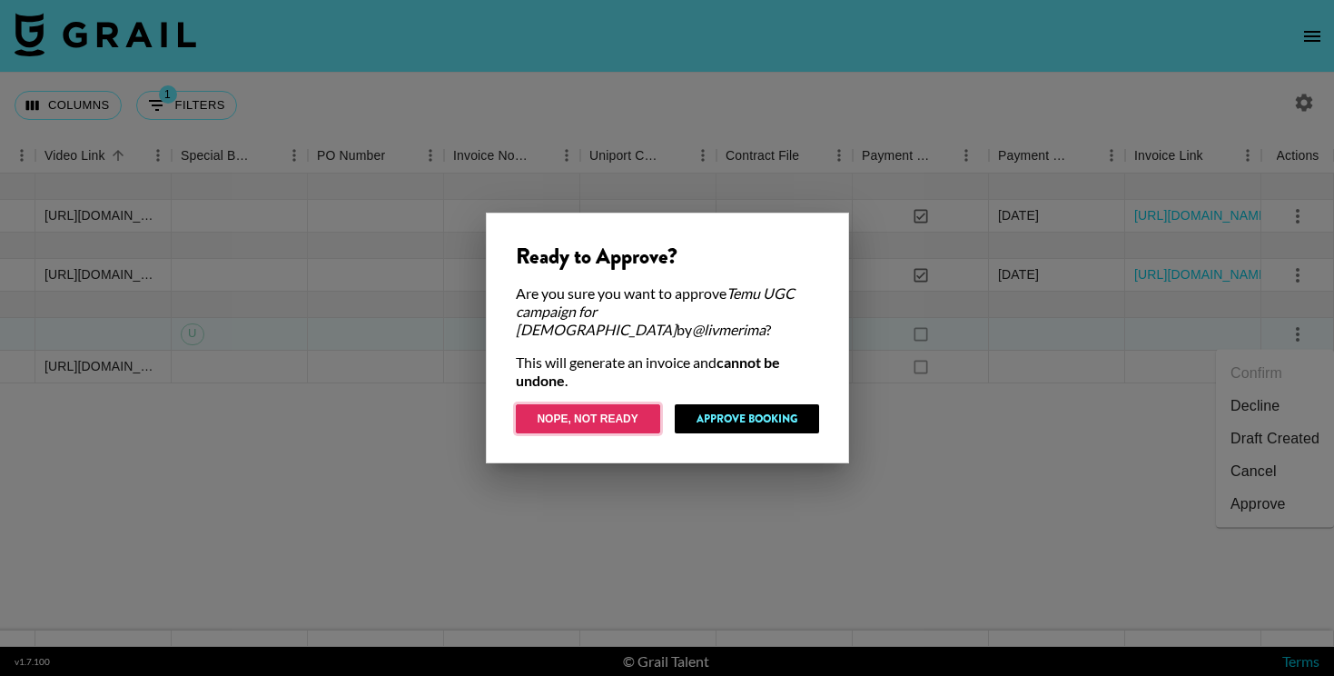
click at [603, 414] on button "Nope, Not Ready" at bounding box center [588, 418] width 144 height 29
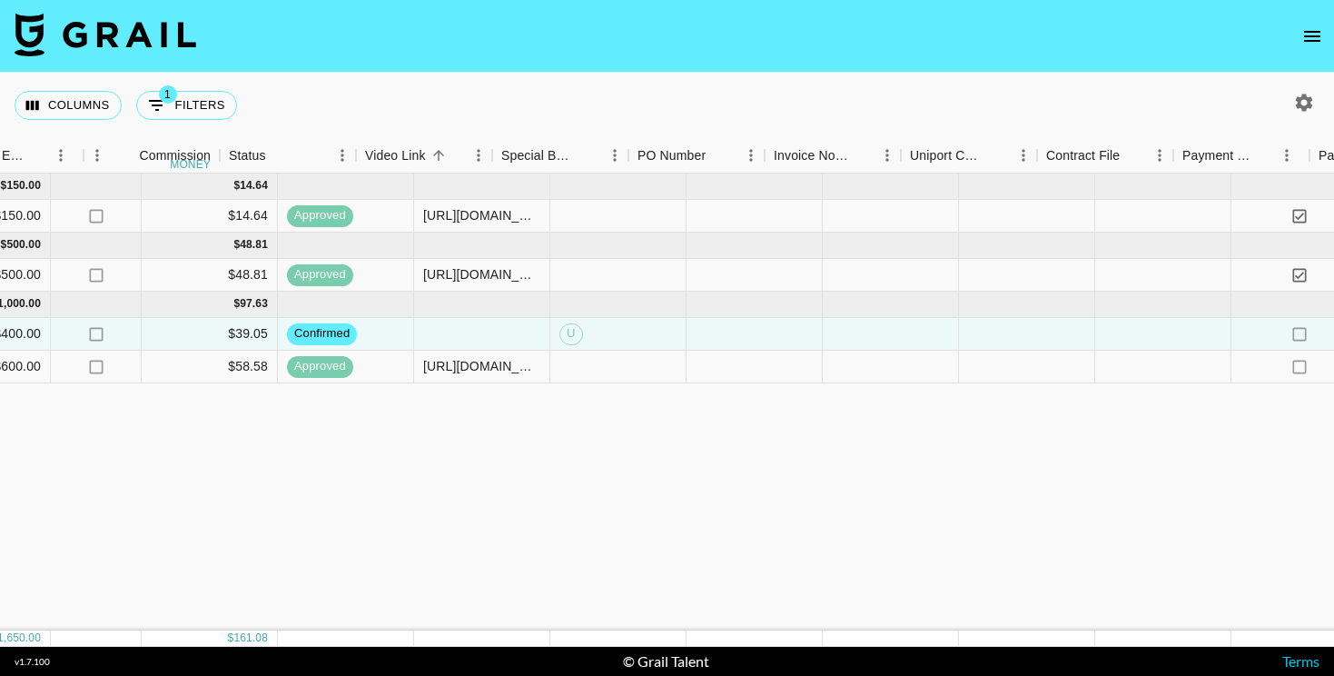
scroll to position [0, 1264]
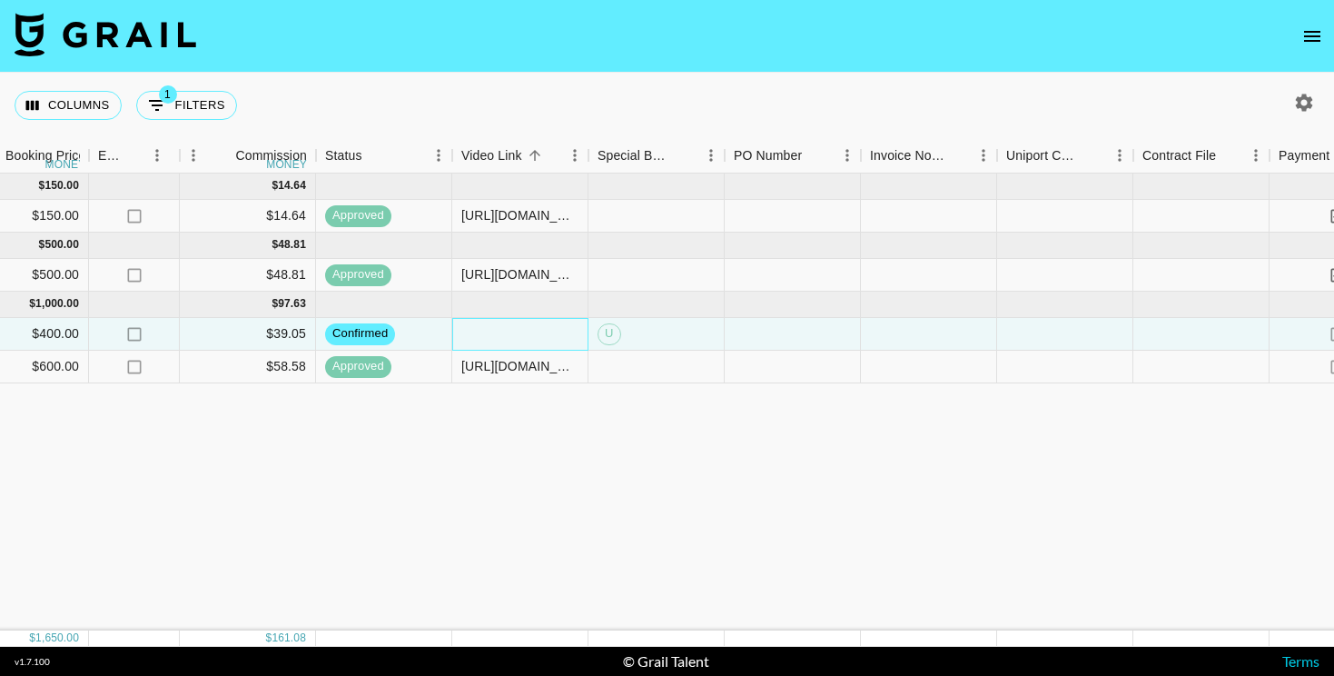
click at [513, 341] on div at bounding box center [520, 334] width 136 height 33
click at [485, 331] on div at bounding box center [520, 334] width 136 height 33
click at [648, 332] on div "U" at bounding box center [656, 334] width 136 height 33
click at [610, 331] on span "U" at bounding box center [609, 333] width 22 height 17
click at [606, 332] on span "U" at bounding box center [609, 333] width 22 height 17
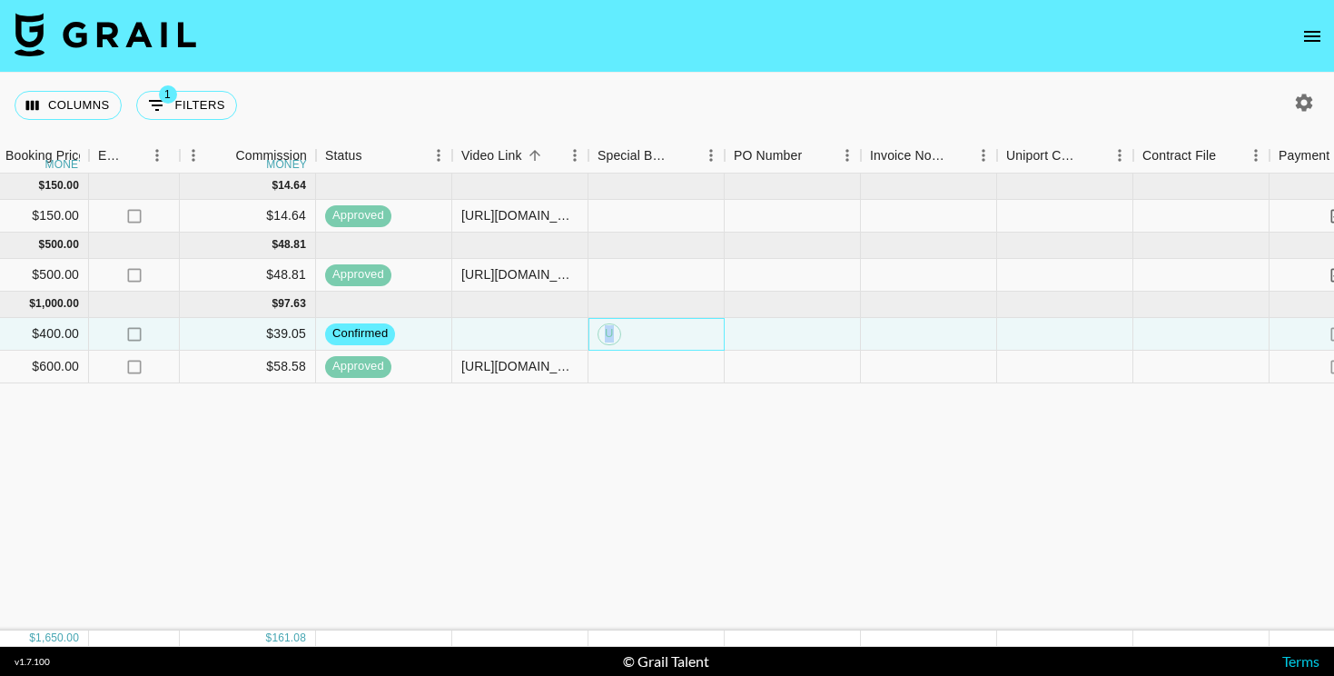
click at [606, 332] on span "U" at bounding box center [609, 333] width 22 height 17
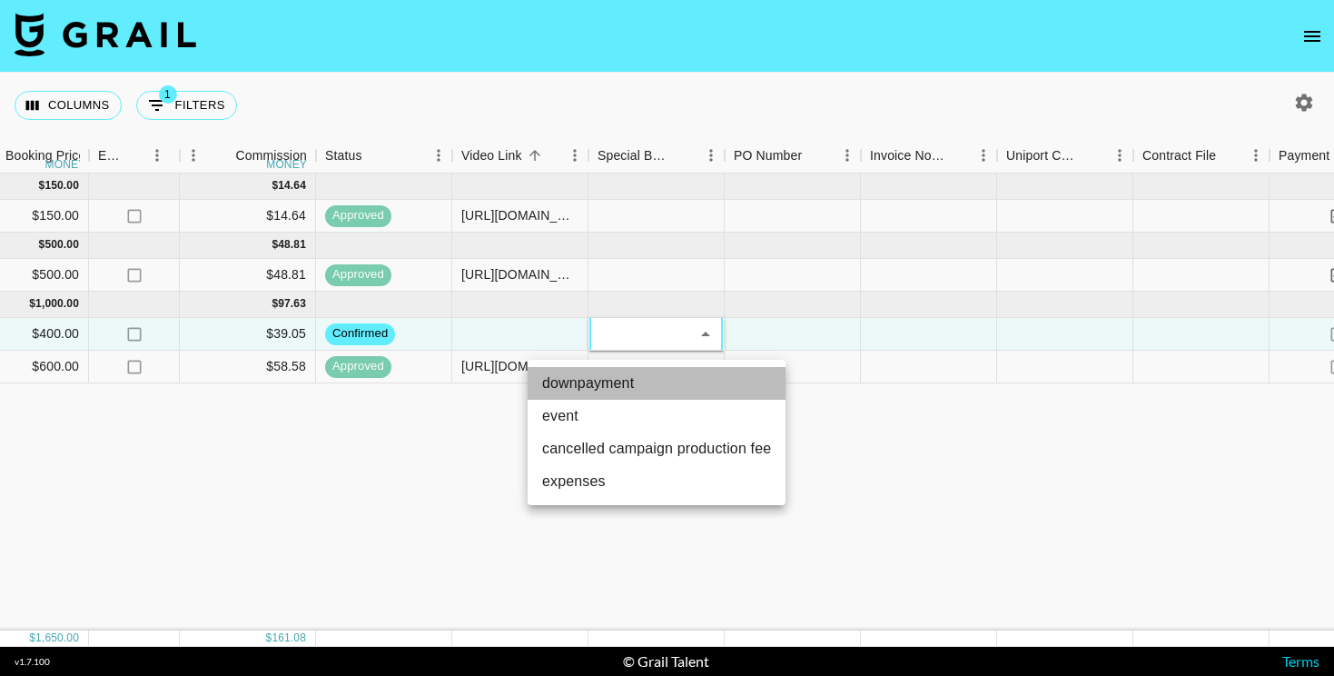
click at [705, 373] on li "downpayment" at bounding box center [657, 383] width 258 height 33
type input "downpayment"
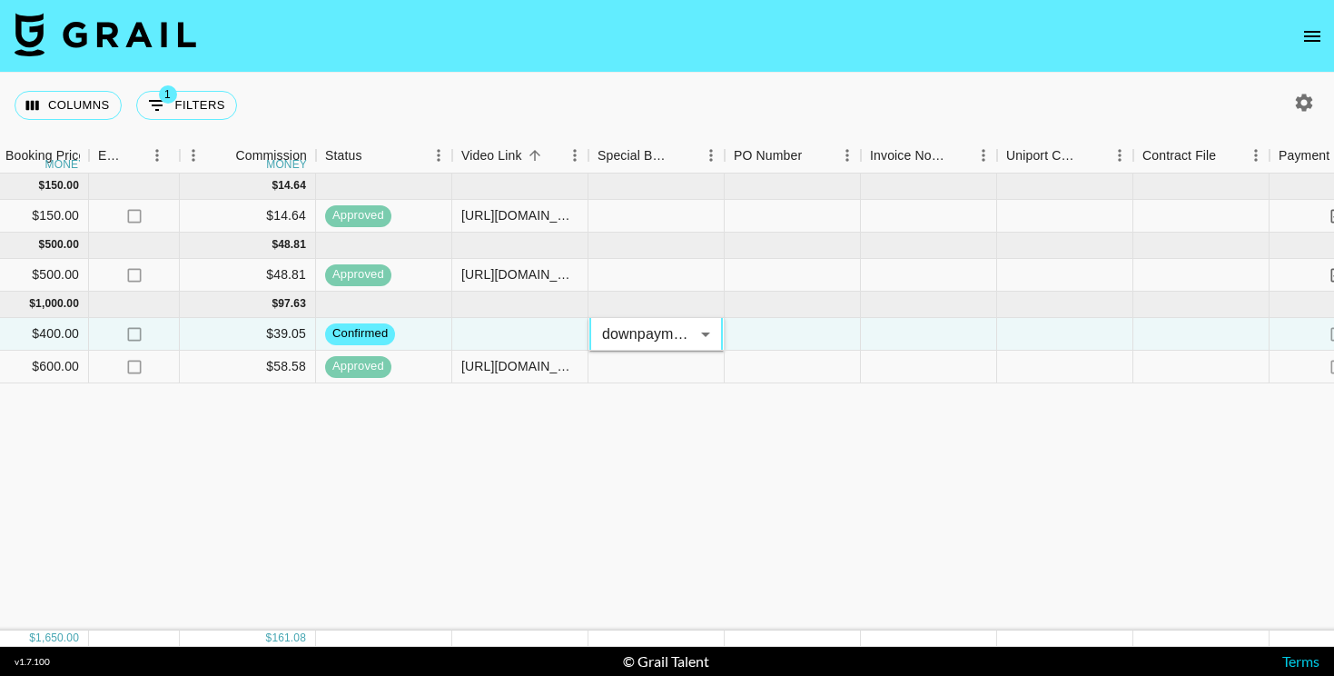
click at [709, 337] on body "Columns 1 Filters + Booking Month Due Airtable ID Talent Manager Client Booker …" at bounding box center [667, 338] width 1334 height 676
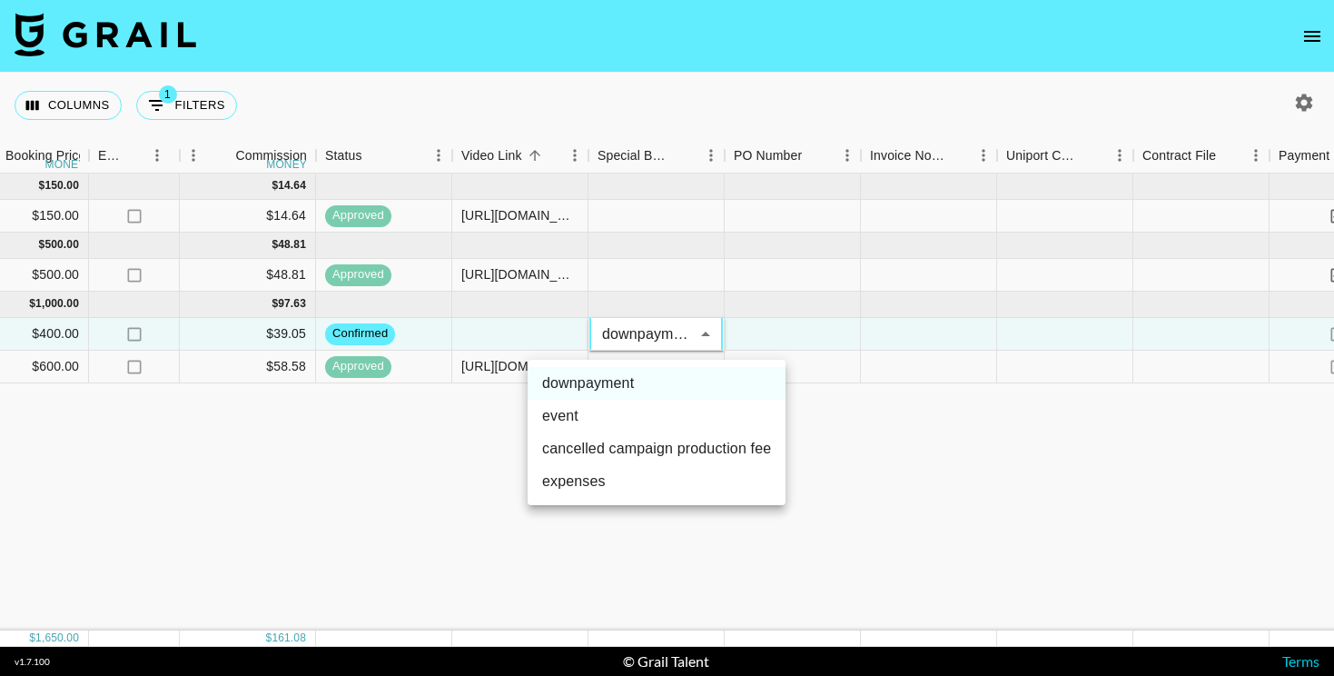
click at [506, 334] on div at bounding box center [667, 338] width 1334 height 676
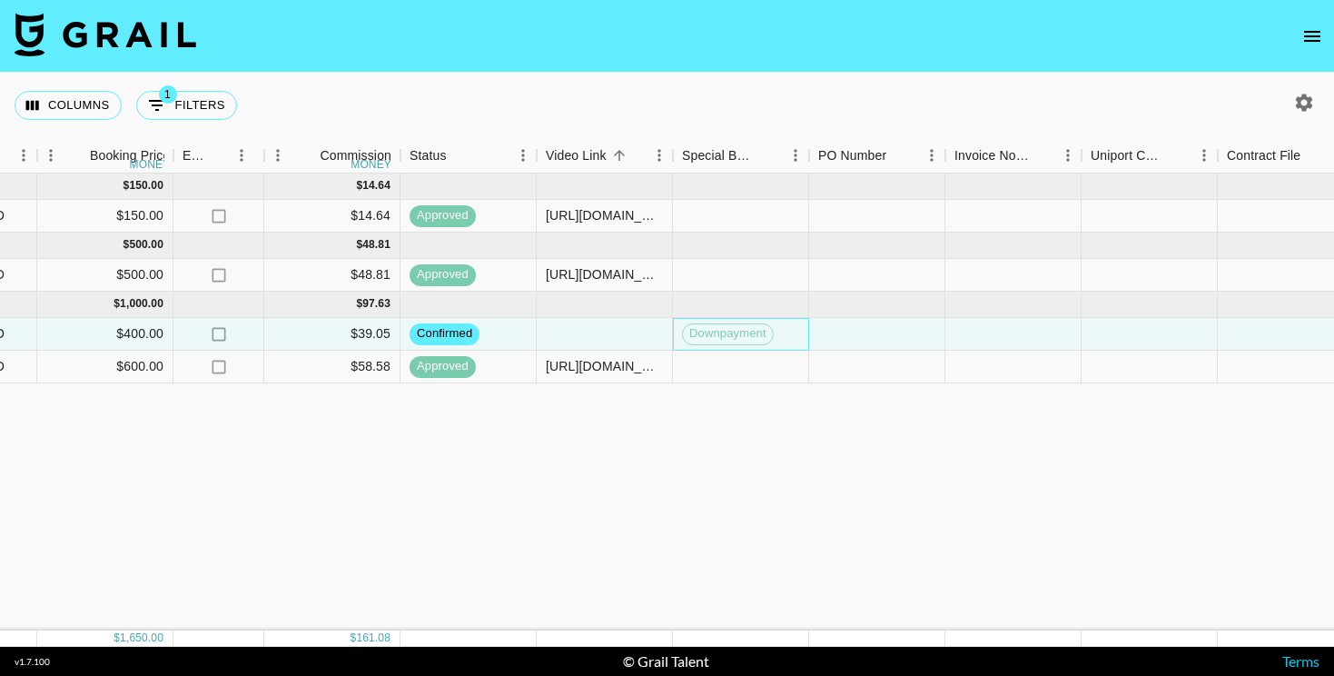
scroll to position [0, 1180]
click at [599, 332] on div at bounding box center [604, 334] width 136 height 33
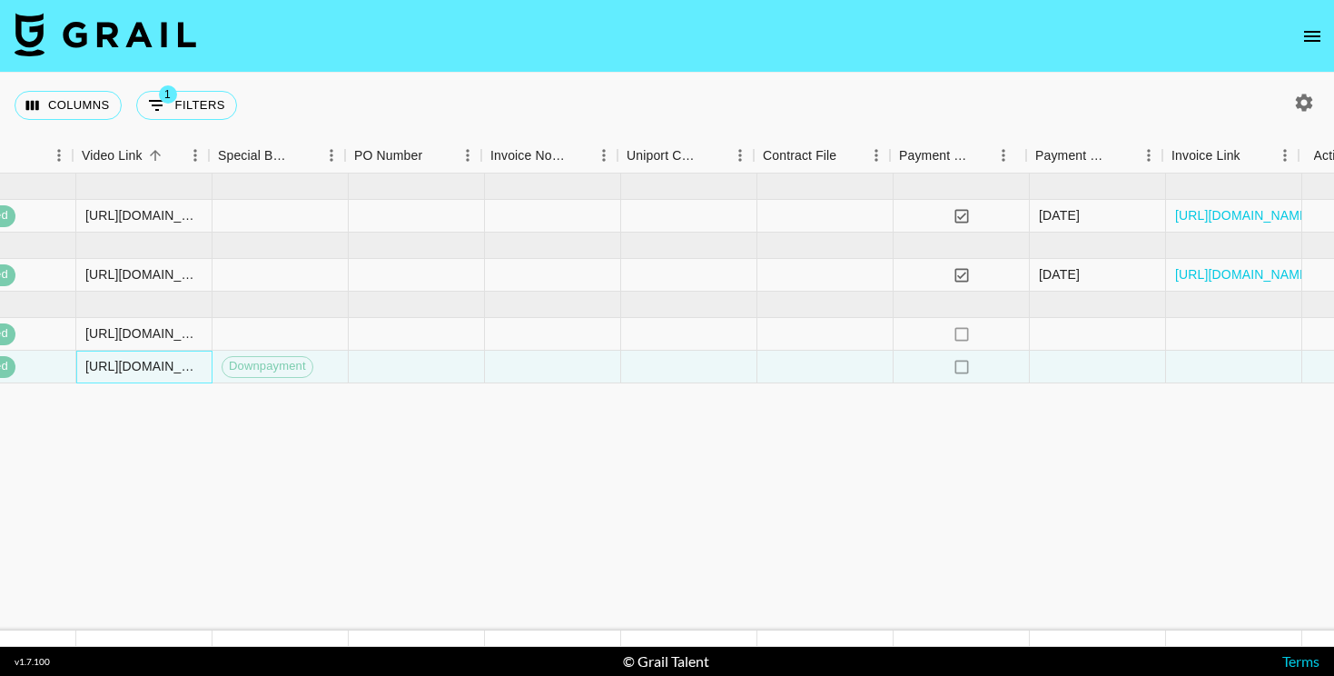
scroll to position [0, 1601]
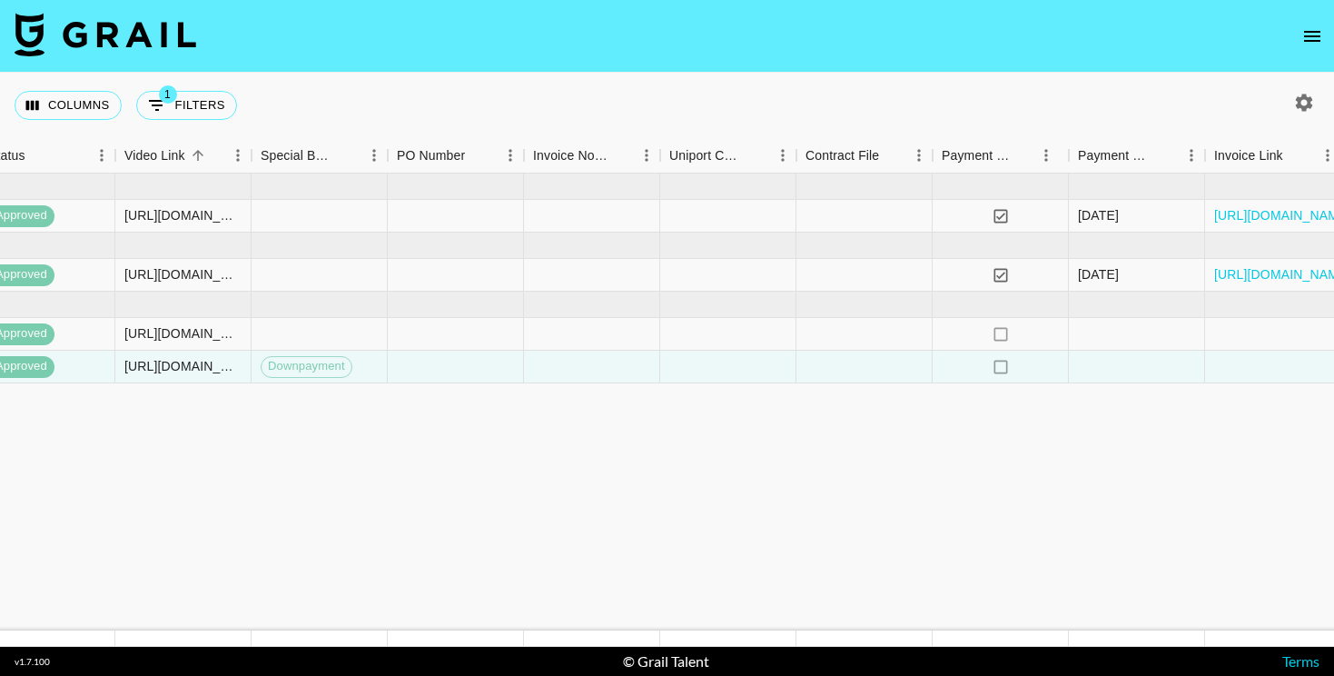
click at [261, 664] on footer "v 1.7.100 © Grail Talent Terms" at bounding box center [667, 661] width 1334 height 29
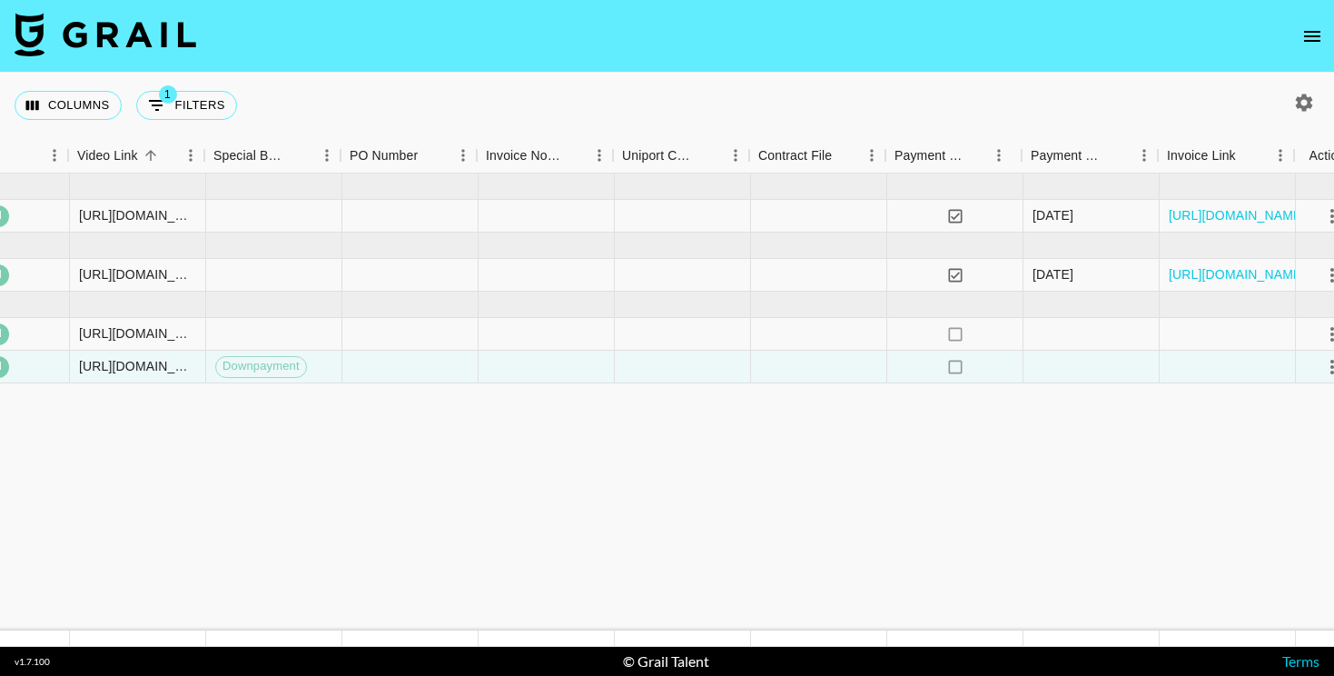
scroll to position [0, 1649]
click at [551, 370] on div at bounding box center [544, 367] width 136 height 33
click at [538, 361] on div at bounding box center [544, 367] width 136 height 33
click at [656, 368] on div at bounding box center [680, 367] width 136 height 33
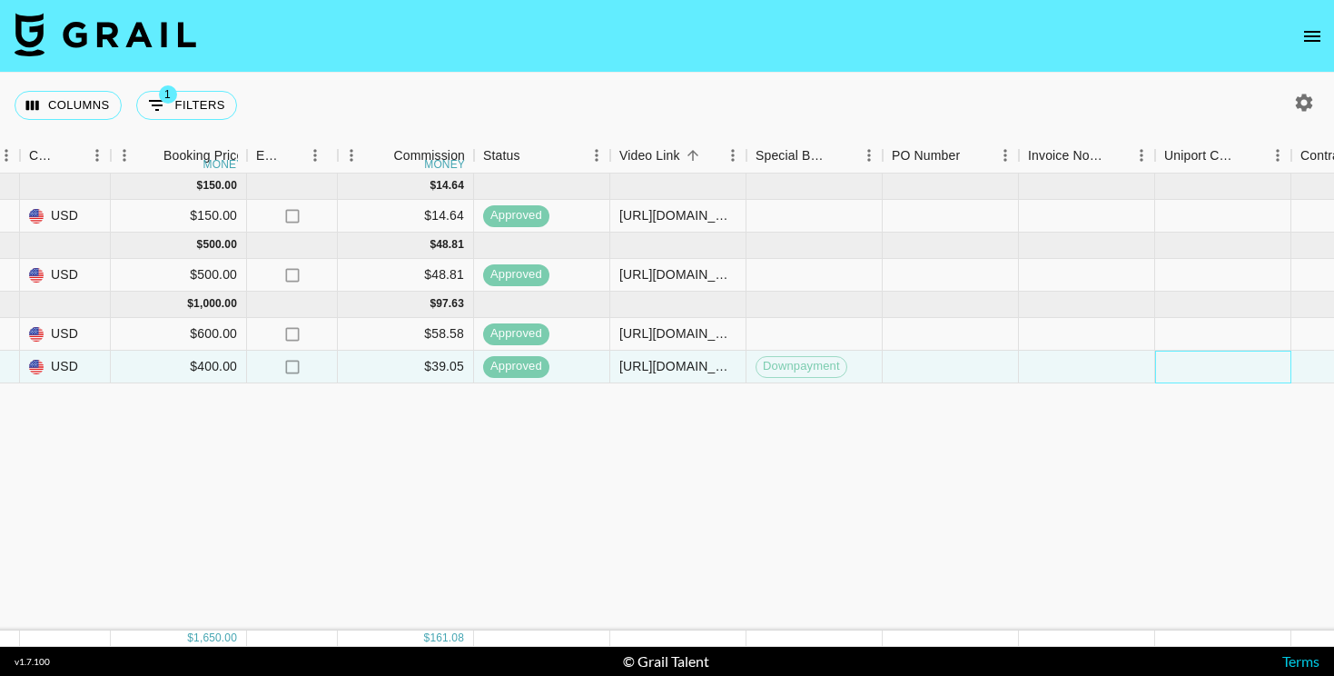
scroll to position [0, 1117]
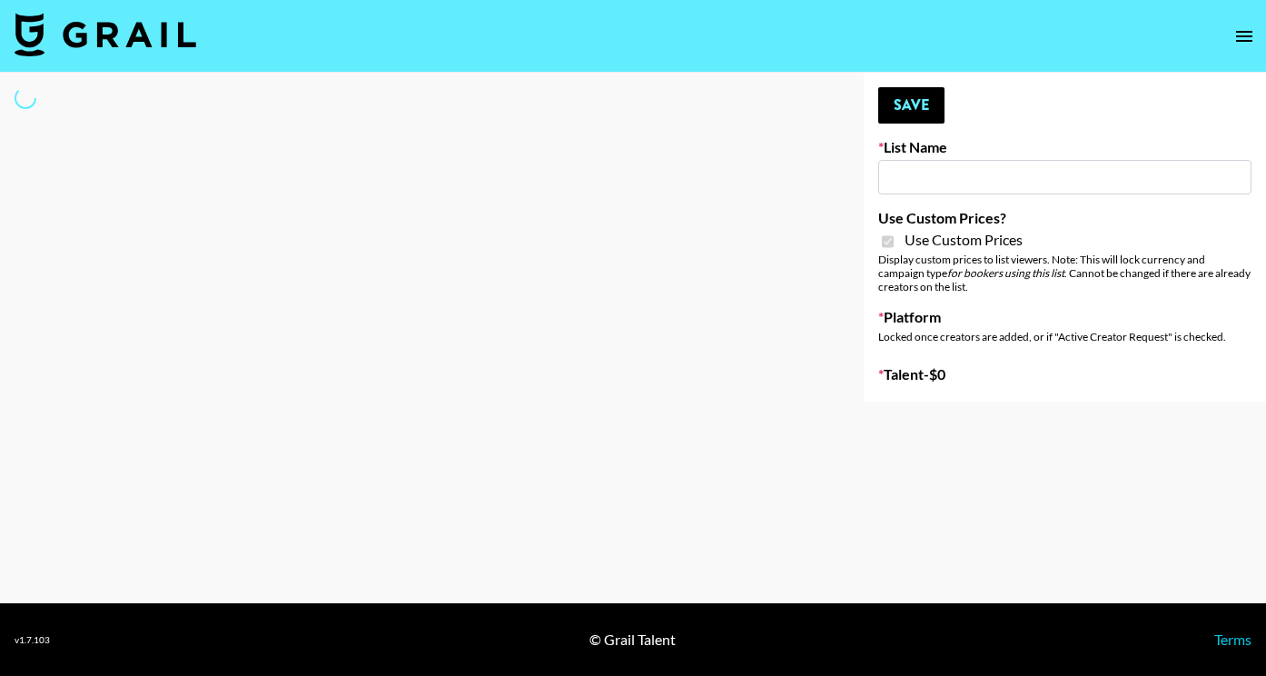
type input "Topsurveys ([DATE])"
checkbox input "true"
select select "Brand"
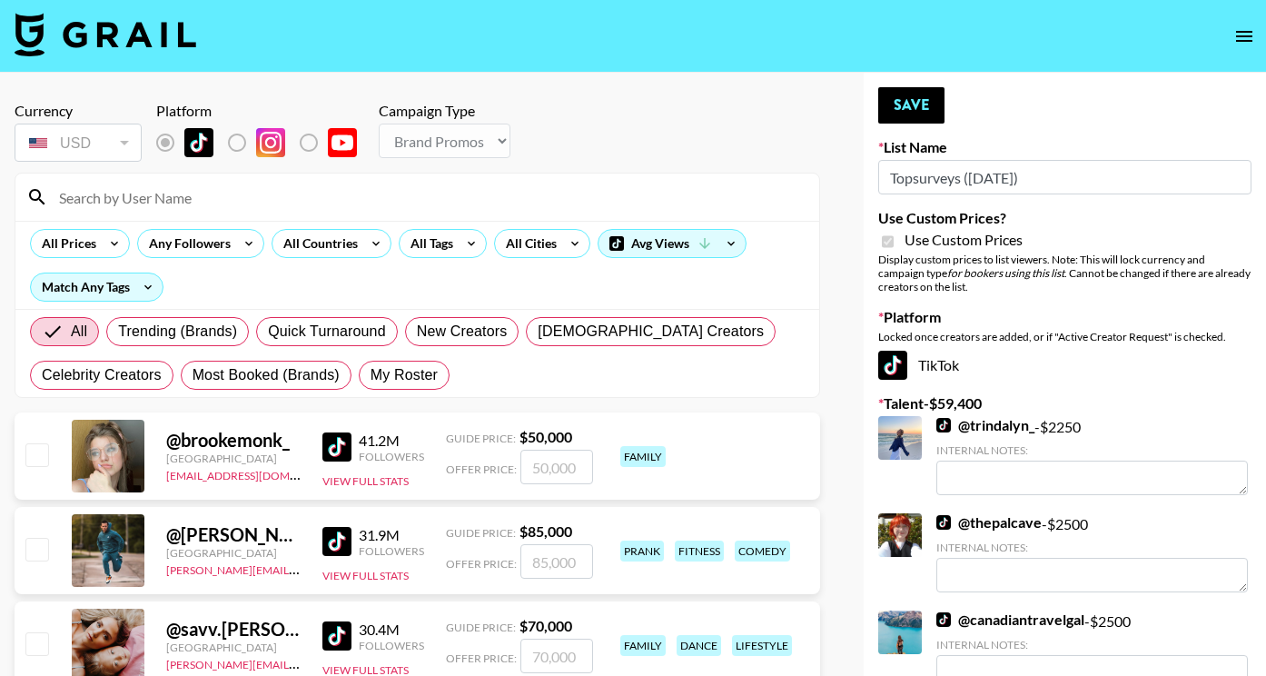
click at [504, 201] on input at bounding box center [428, 197] width 760 height 29
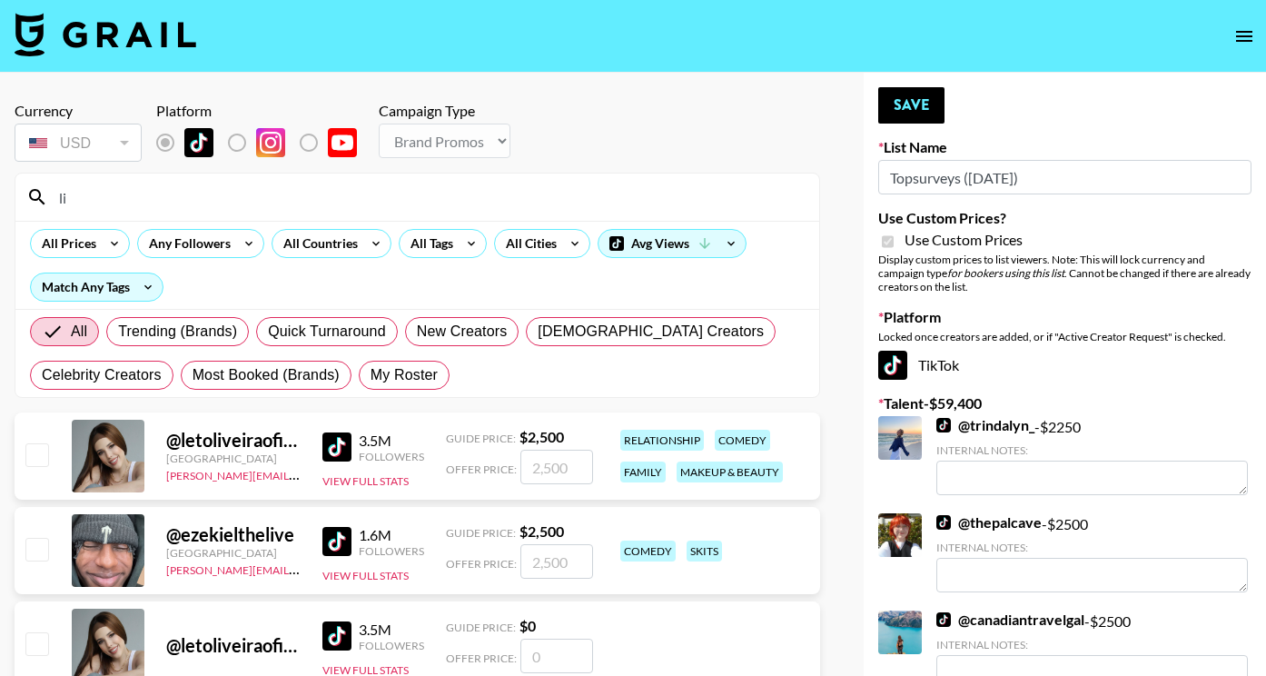
type input "l"
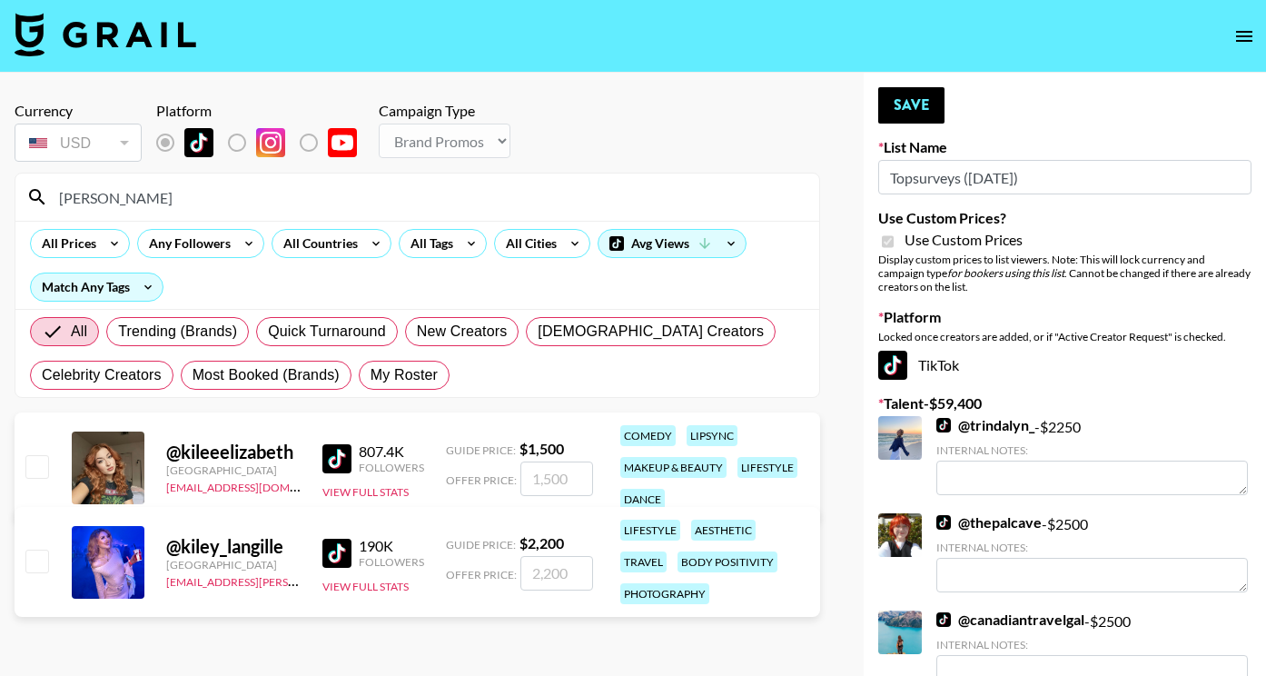
type input "[PERSON_NAME]"
click at [43, 565] on input "checkbox" at bounding box center [36, 560] width 22 height 22
checkbox input "true"
click at [577, 571] on input "2200" at bounding box center [556, 573] width 73 height 35
type input "2000"
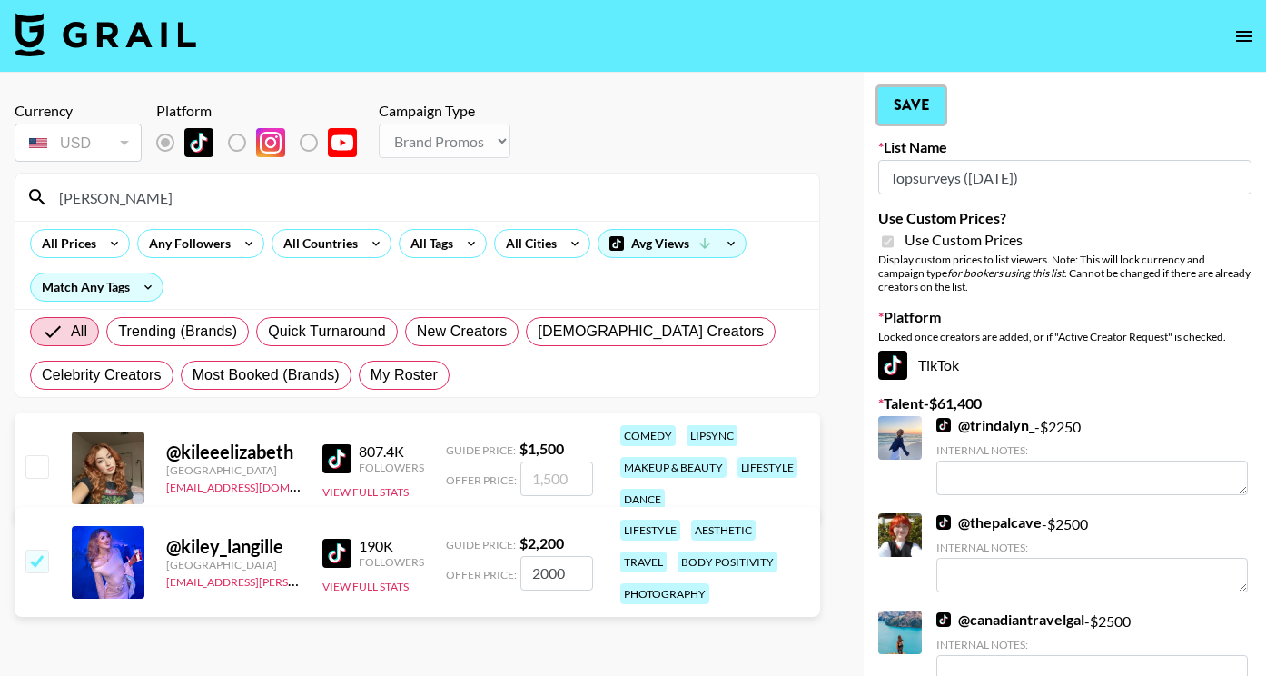
click at [899, 107] on button "Save" at bounding box center [911, 105] width 66 height 36
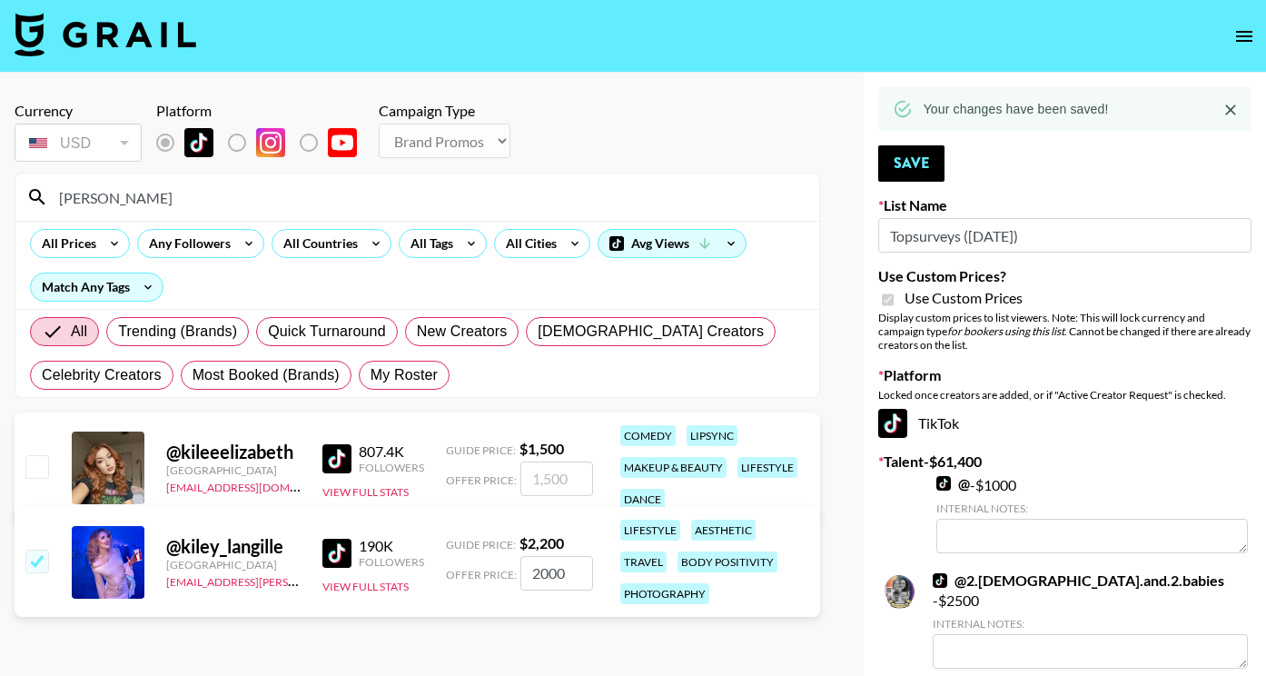
click at [111, 56] on link at bounding box center [106, 36] width 182 height 47
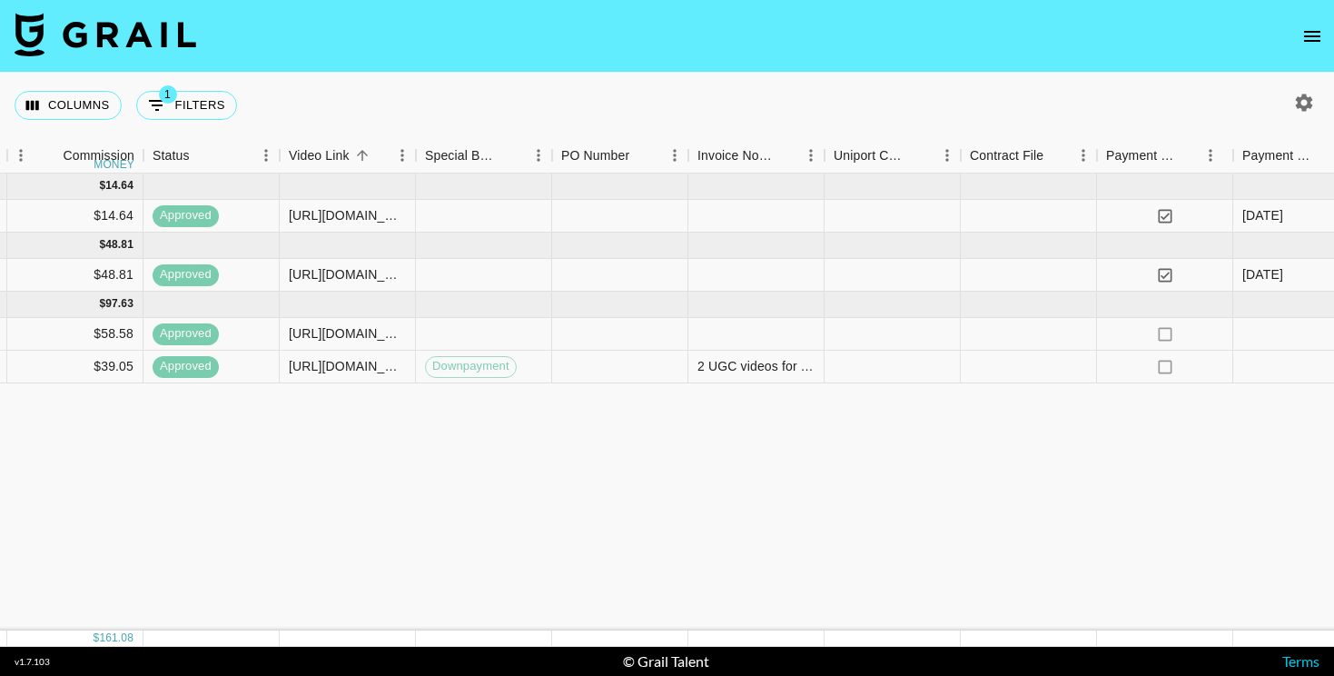
scroll to position [0, 1681]
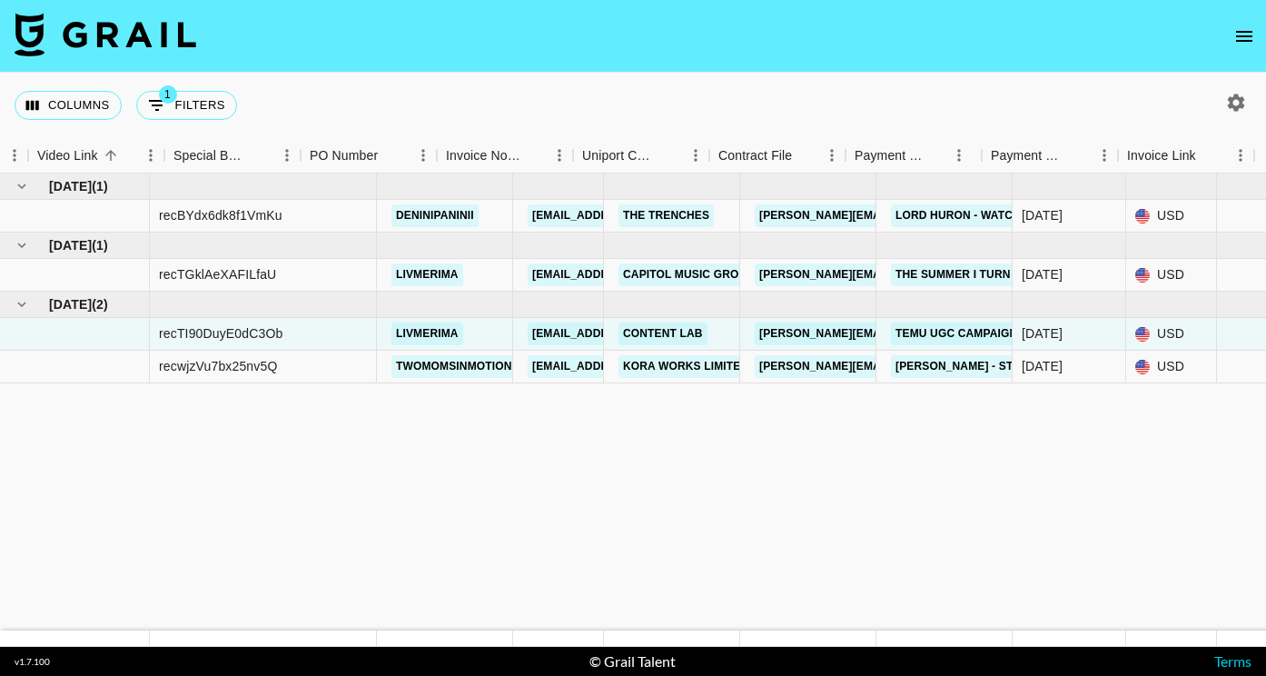
scroll to position [0, 1688]
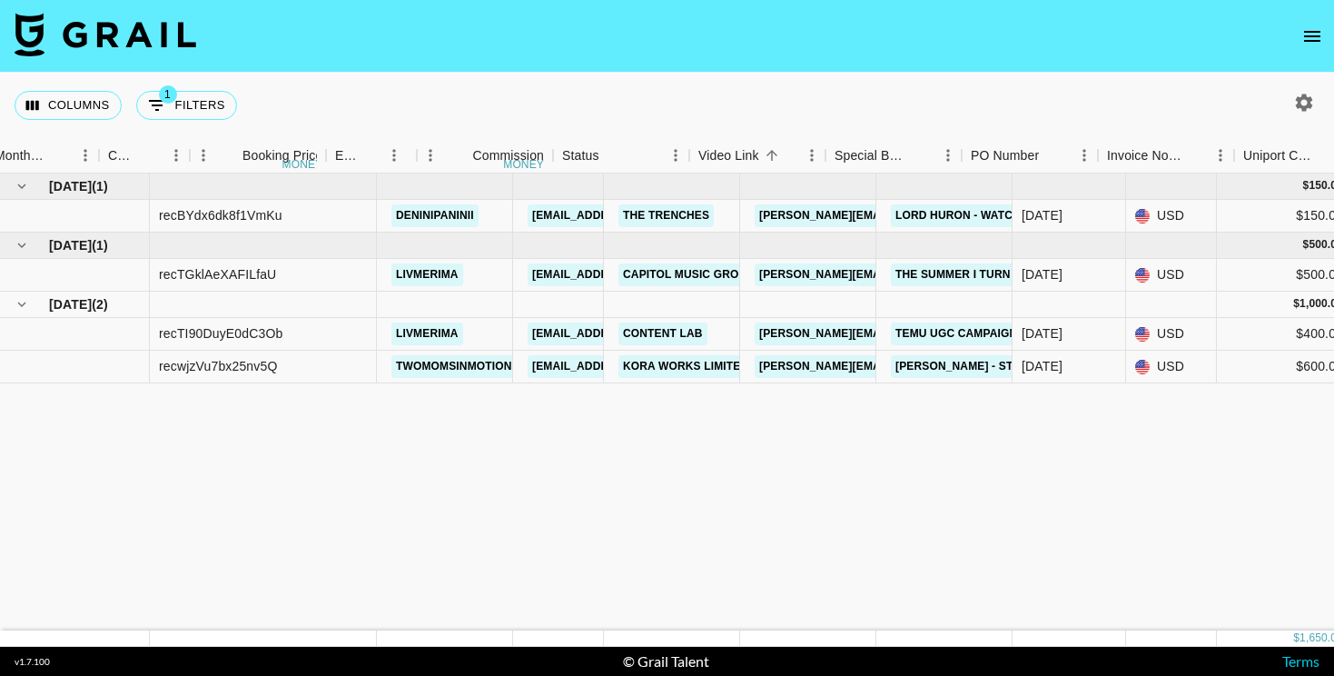
scroll to position [0, 1027]
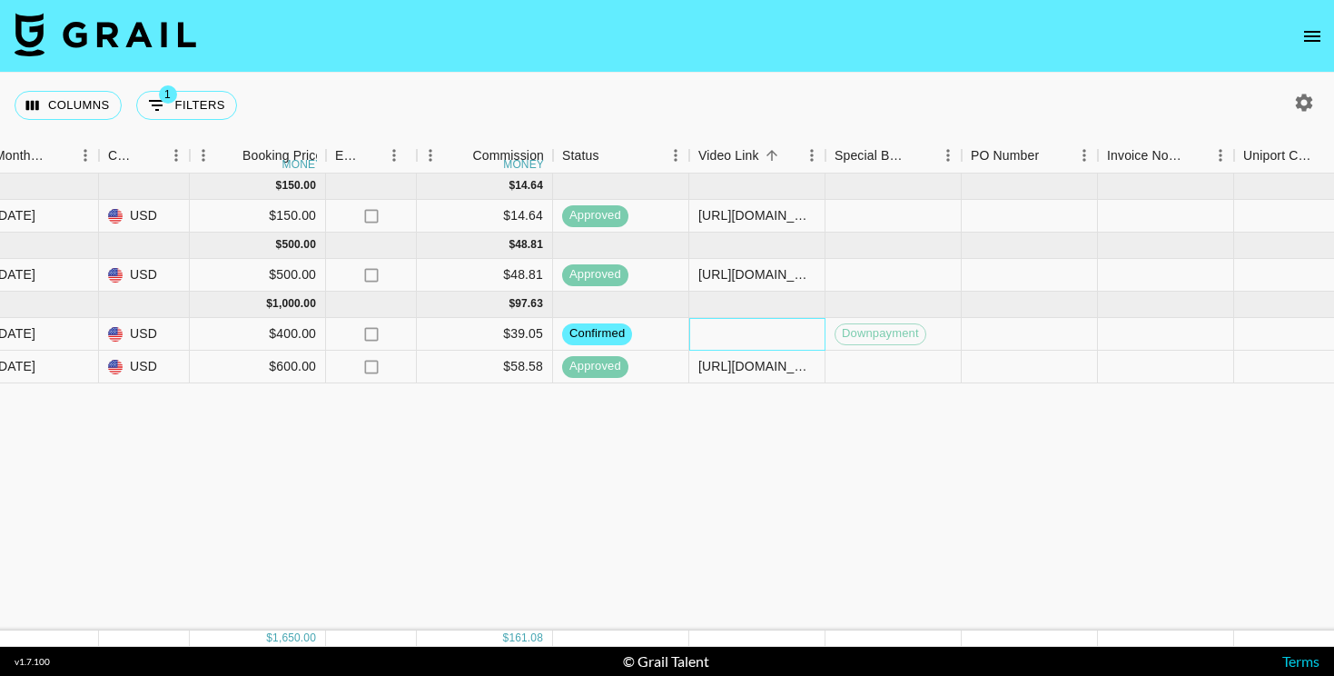
click at [718, 329] on div at bounding box center [757, 334] width 136 height 33
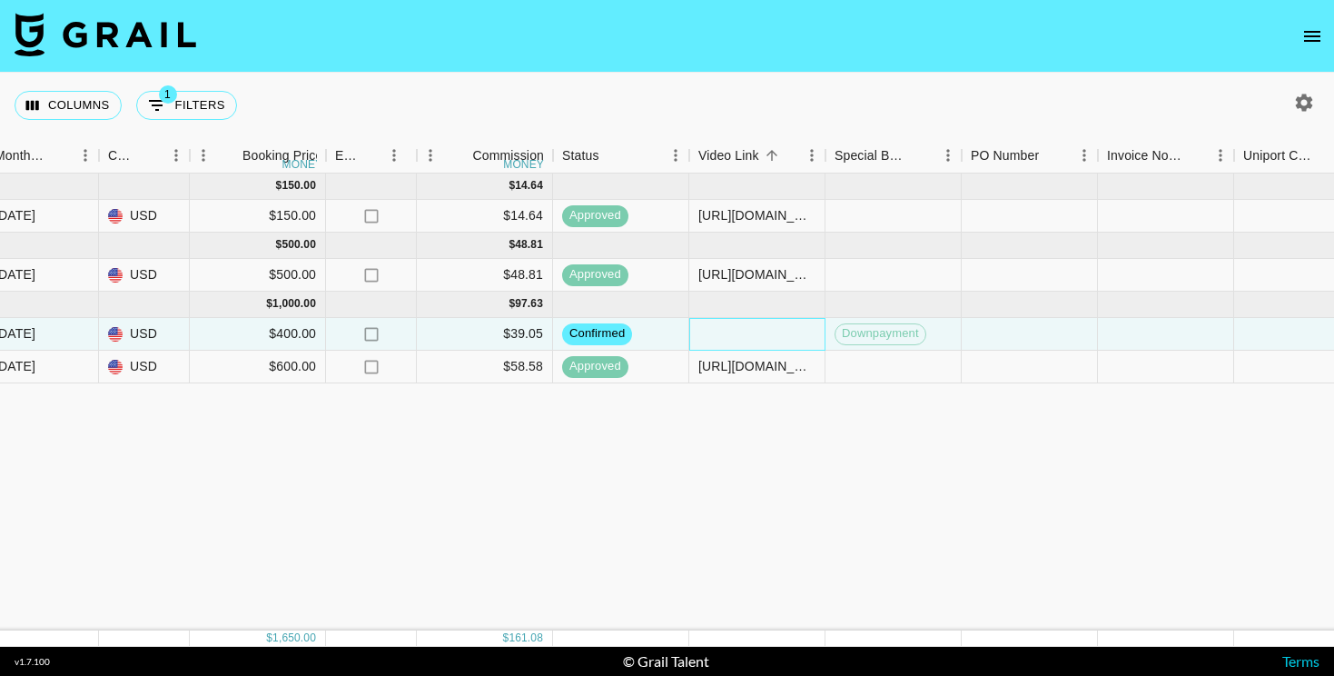
click at [731, 335] on div at bounding box center [757, 334] width 136 height 33
click at [724, 333] on div at bounding box center [757, 334] width 136 height 33
type input "[URL][DOMAIN_NAME]"
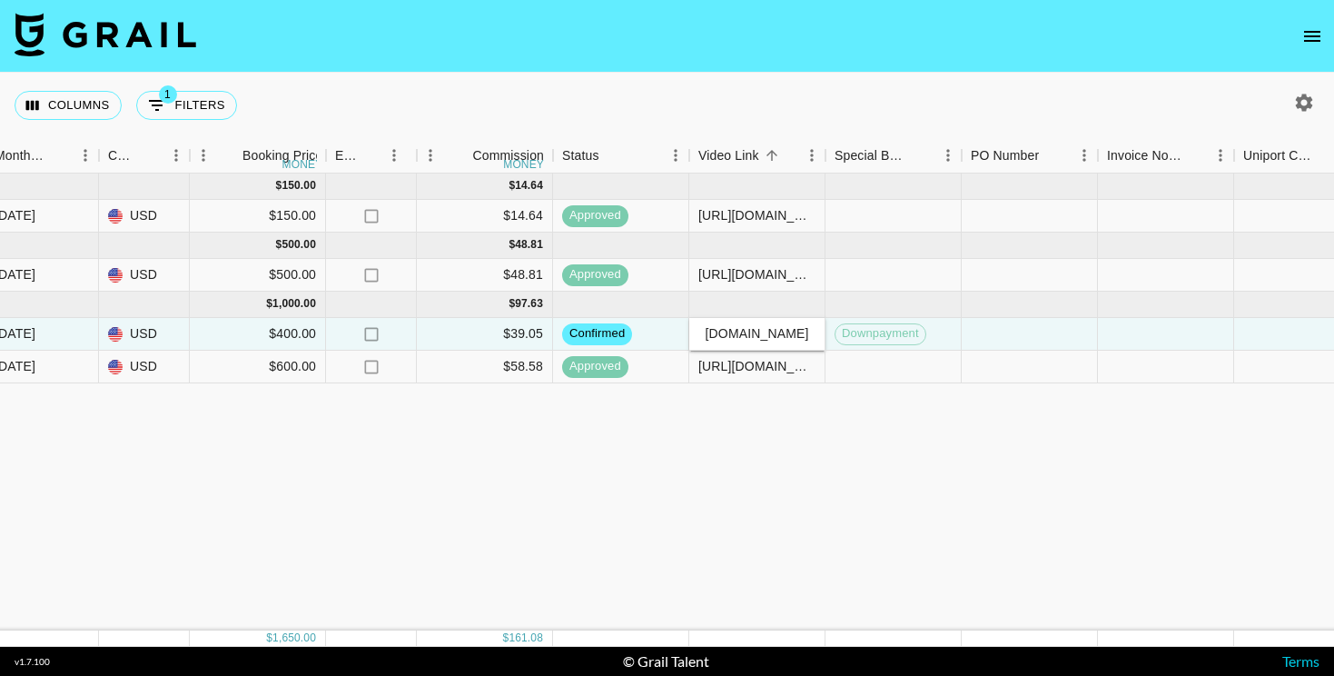
click at [798, 399] on div "Jul '25 ( 1 ) $ 150.00 $ 14.64 recBYdx6dk8f1VmKu deninipaninii mady.cuellar@gra…" at bounding box center [480, 401] width 3015 height 457
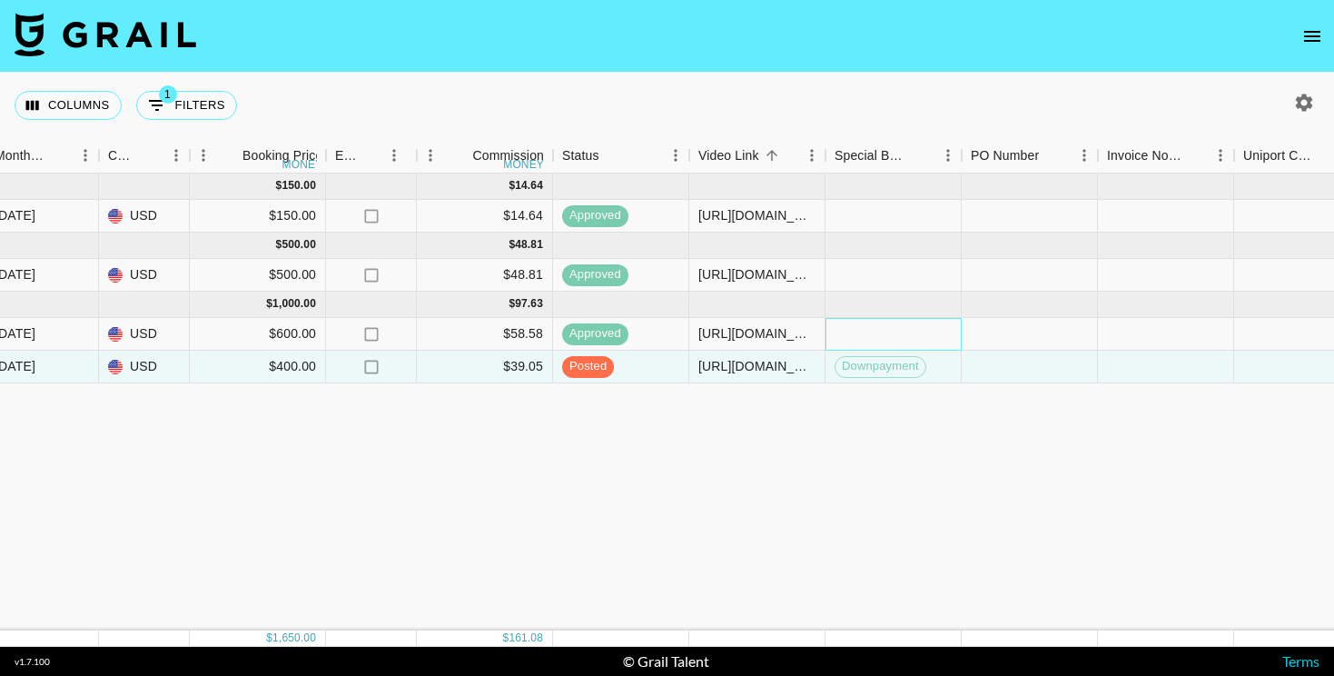
click at [895, 323] on div at bounding box center [893, 334] width 136 height 33
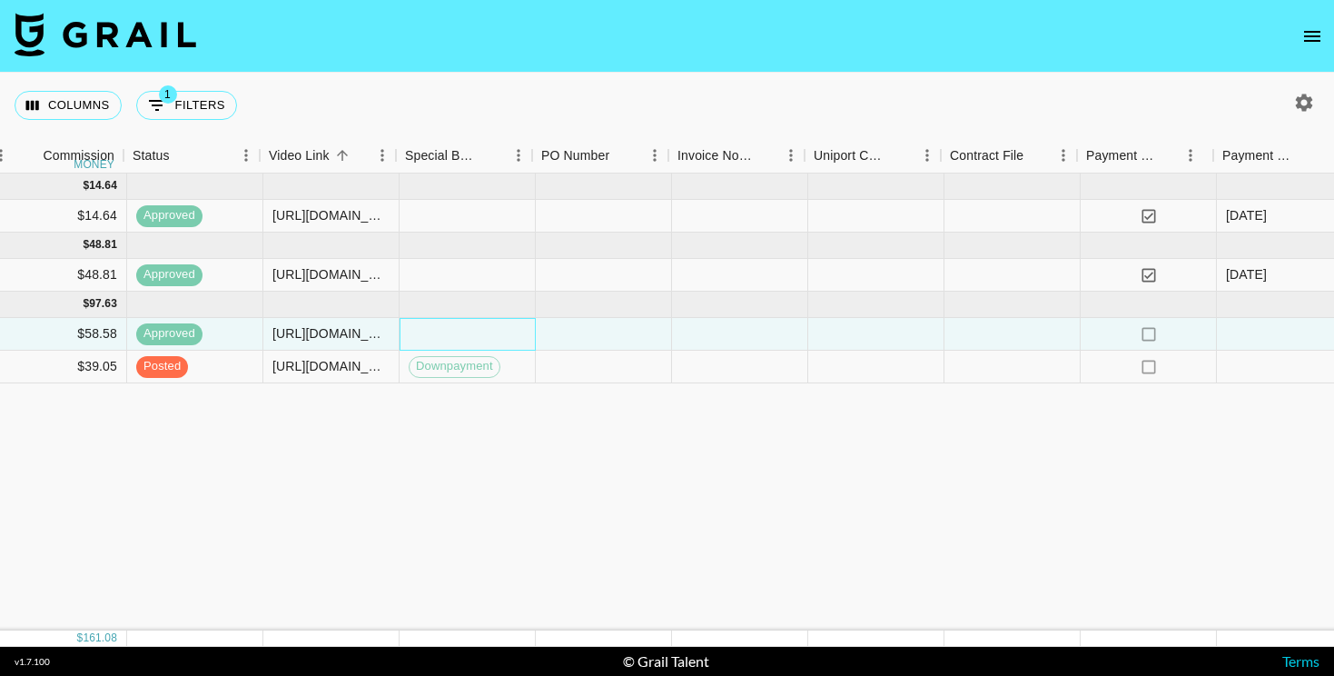
scroll to position [0, 1681]
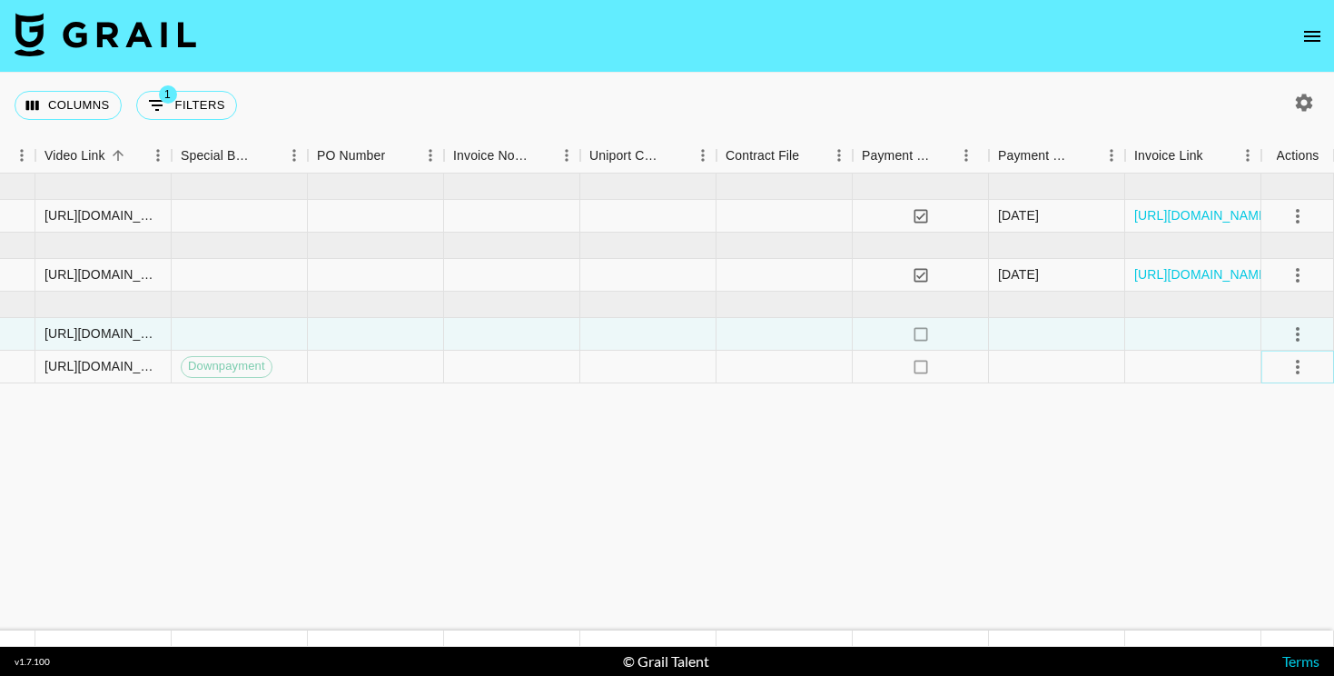
click at [1300, 365] on icon "select merge strategy" at bounding box center [1298, 367] width 22 height 22
click at [1254, 538] on div "Approve" at bounding box center [1257, 537] width 55 height 22
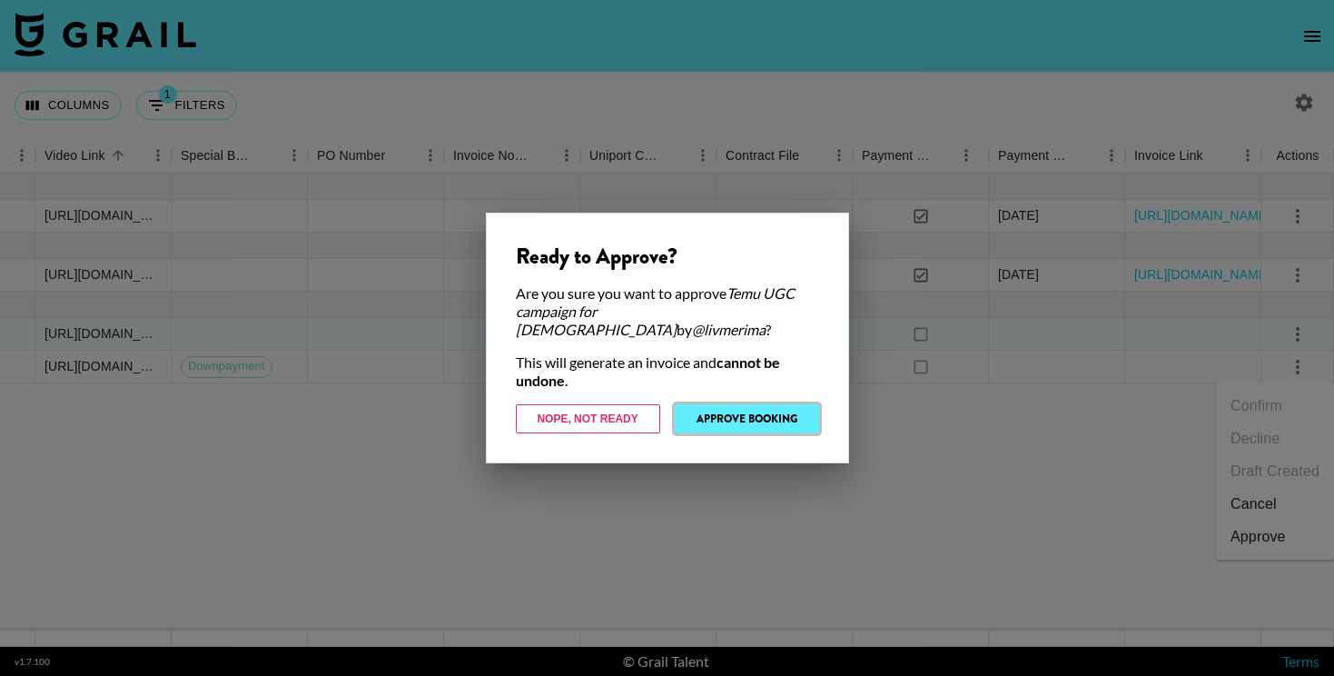
click at [768, 410] on button "Approve Booking" at bounding box center [747, 418] width 144 height 29
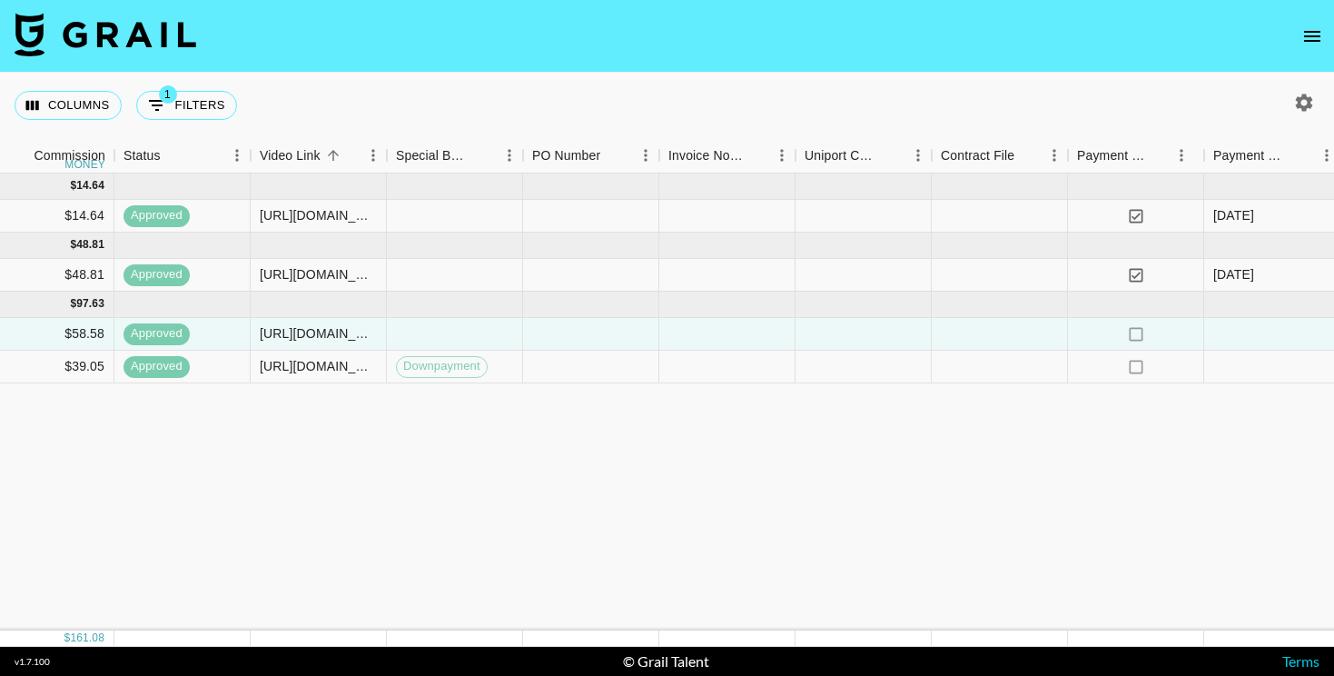
scroll to position [0, 1457]
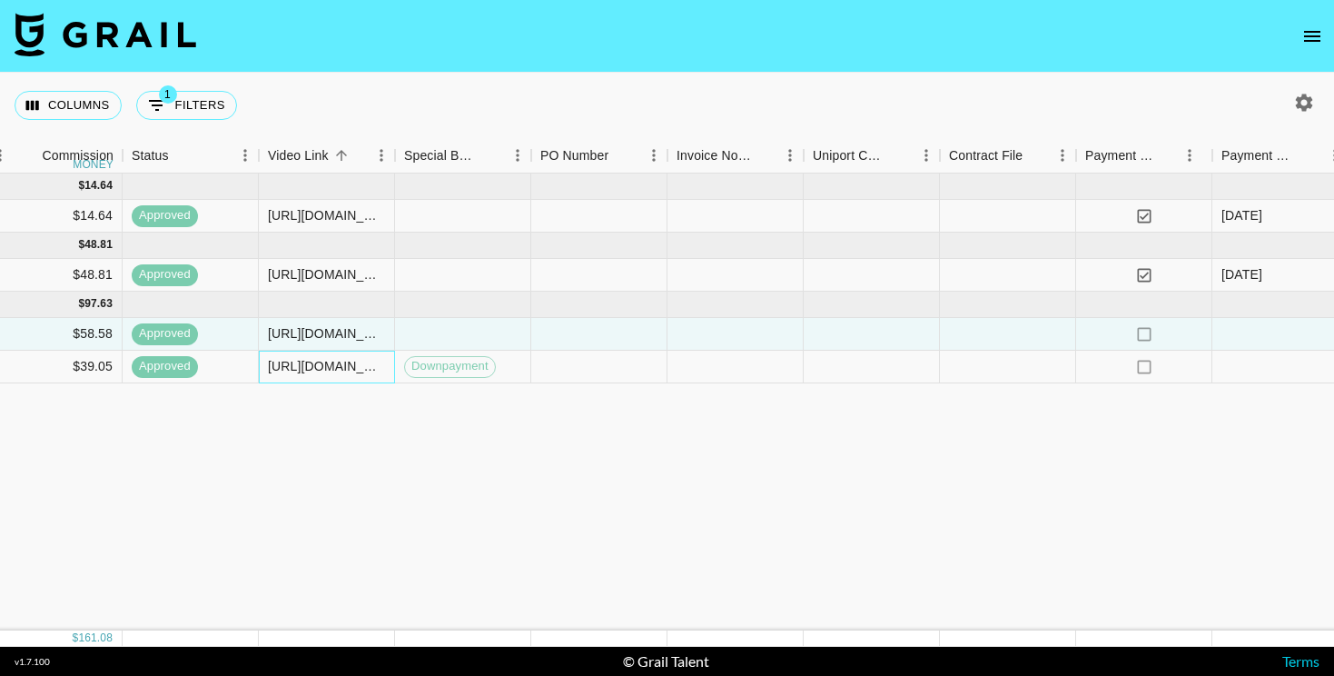
click at [319, 366] on div "[URL][DOMAIN_NAME]" at bounding box center [326, 366] width 117 height 18
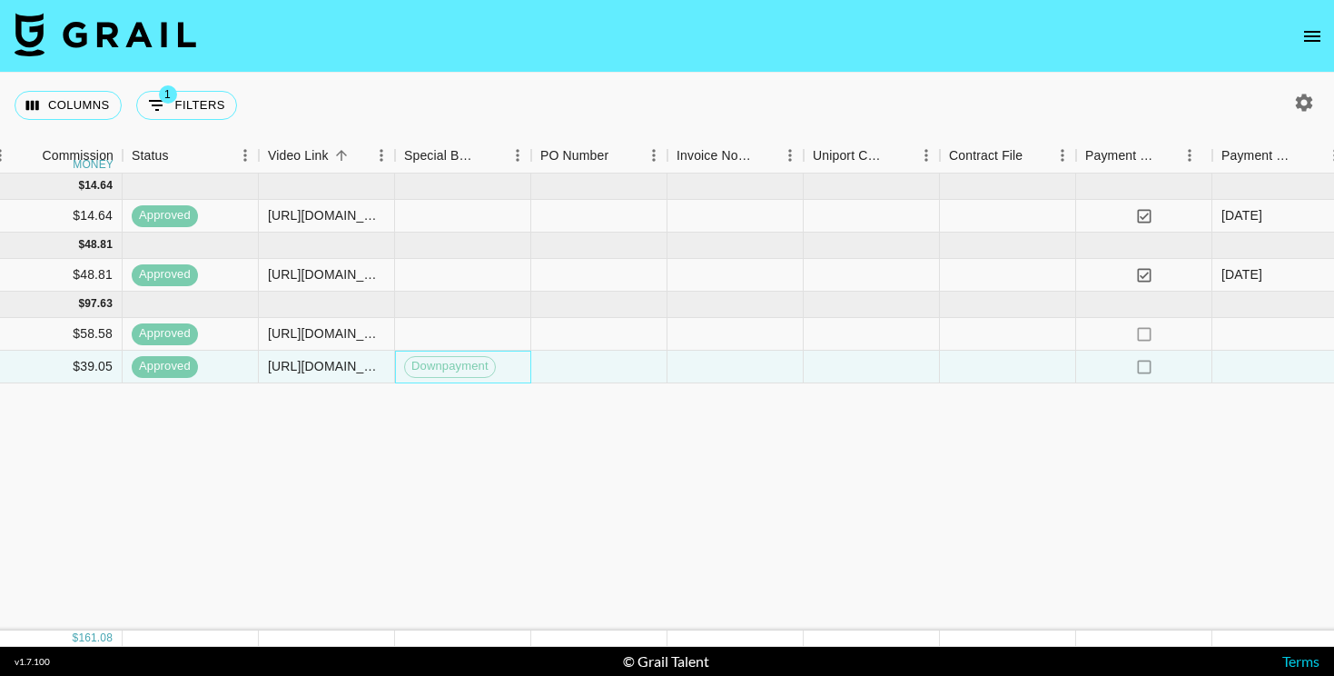
click at [426, 369] on span "Downpayment" at bounding box center [450, 366] width 90 height 17
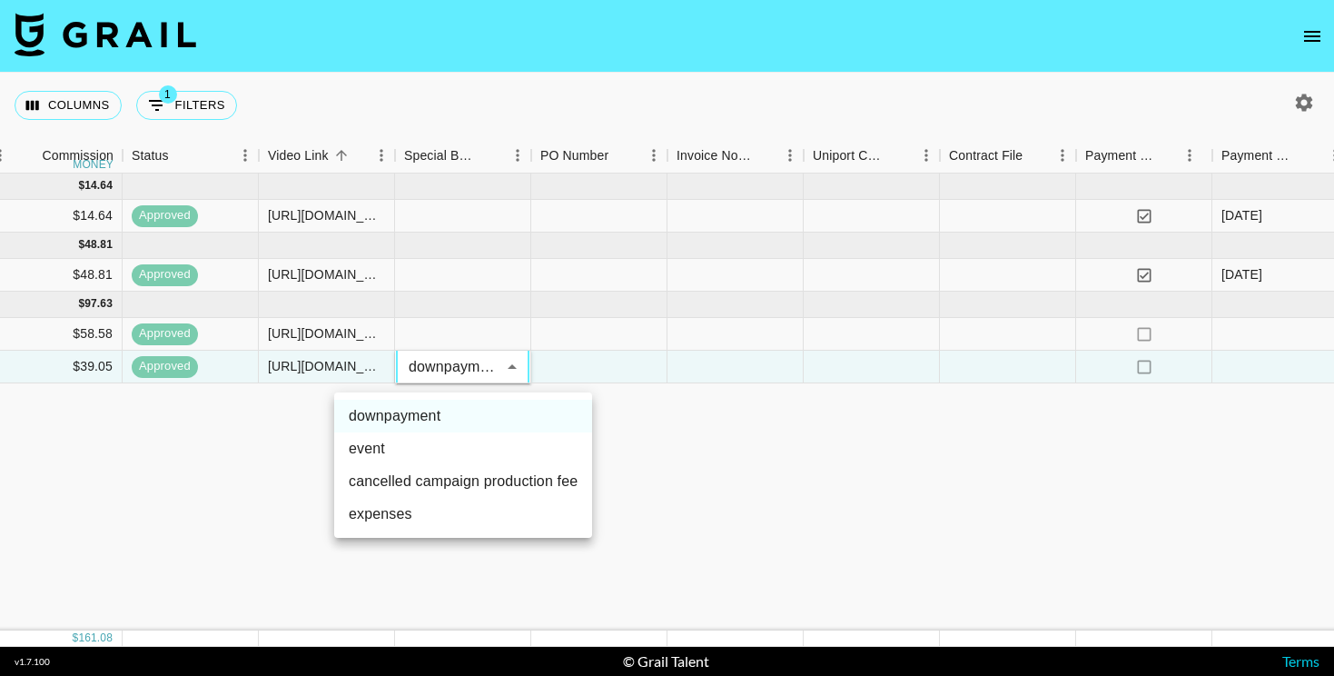
click at [640, 439] on div at bounding box center [667, 338] width 1334 height 676
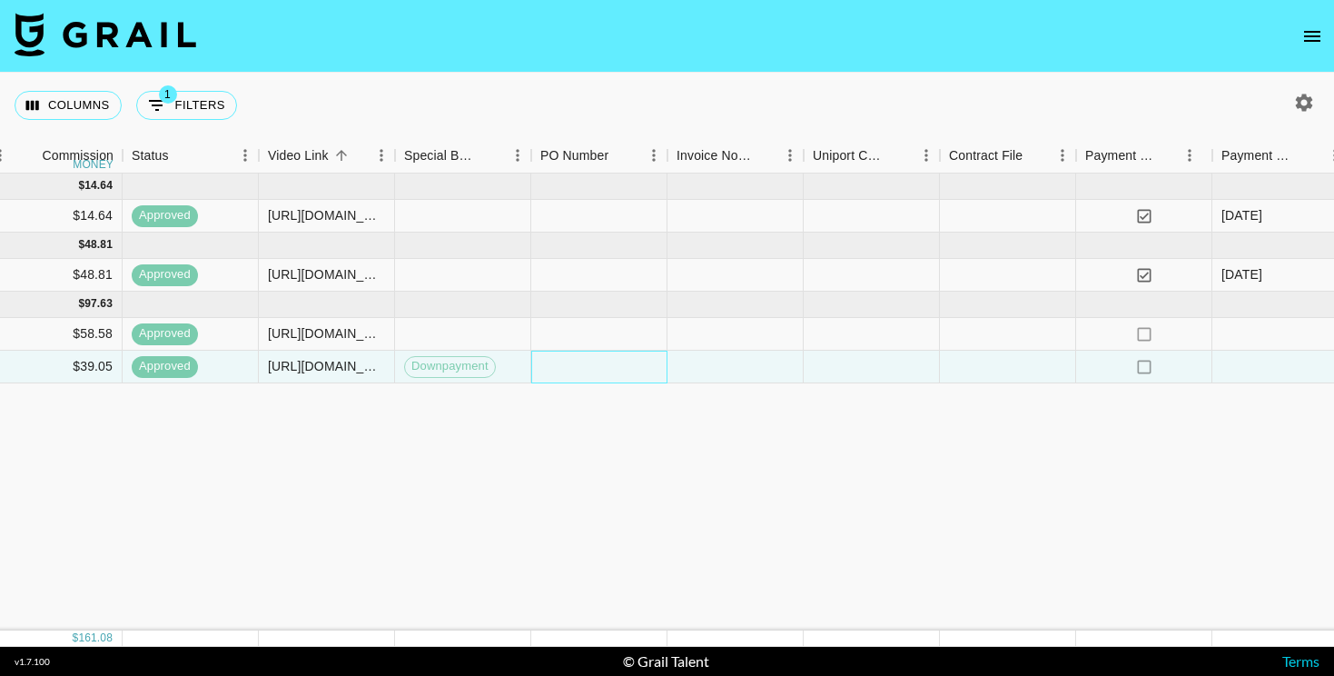
click at [583, 375] on div at bounding box center [599, 367] width 136 height 33
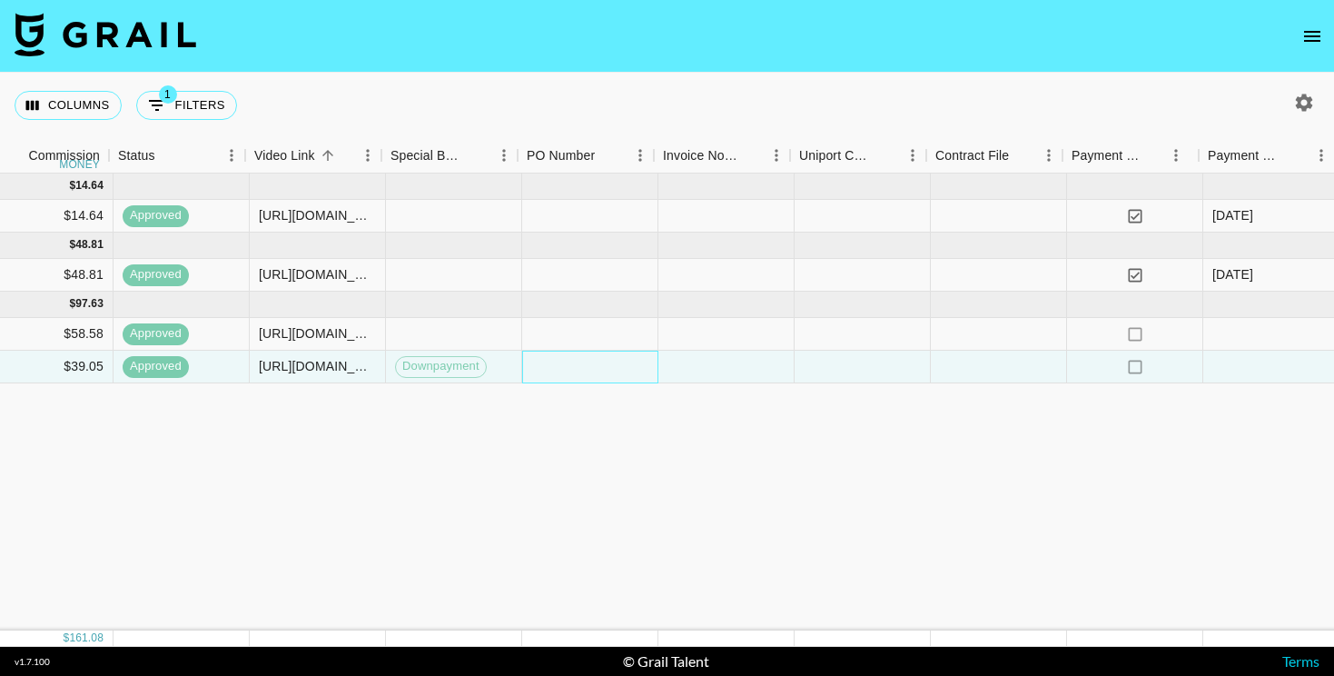
scroll to position [0, 1473]
click at [720, 374] on div at bounding box center [720, 367] width 136 height 33
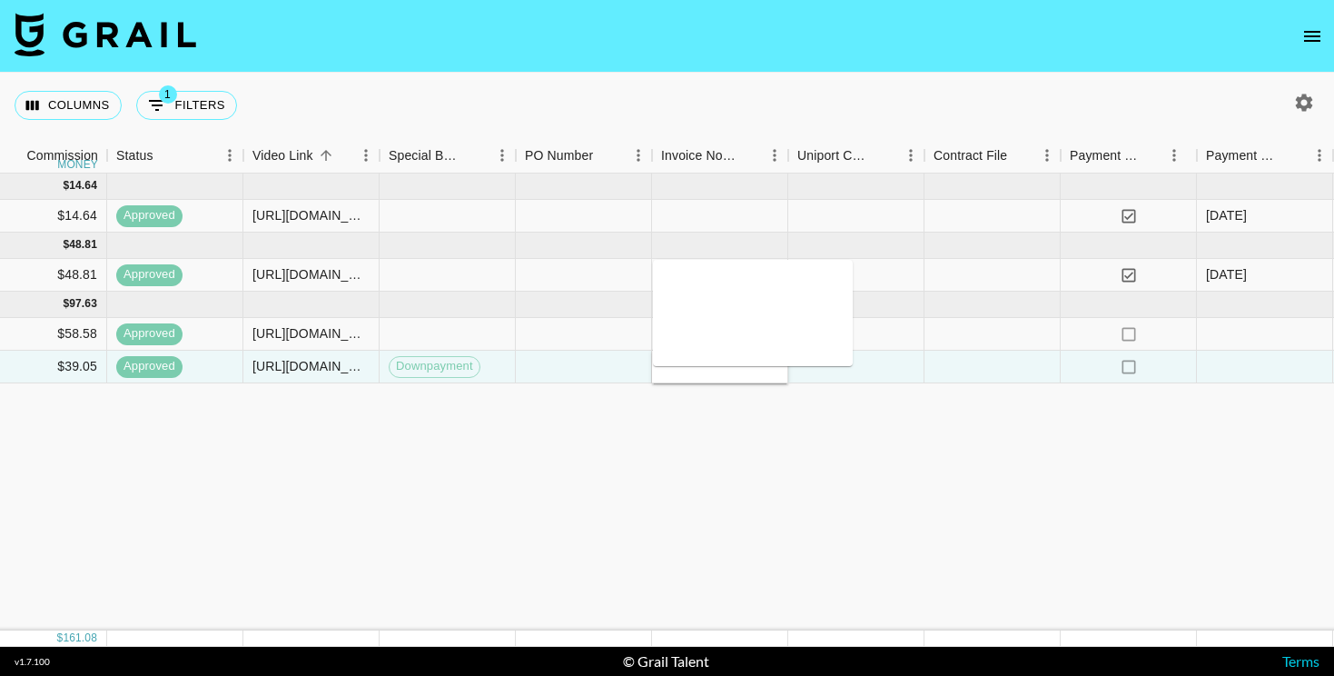
click at [681, 294] on textarea at bounding box center [752, 313] width 185 height 84
paste textarea "[URL][DOMAIN_NAME]"
type textarea "[URL][DOMAIN_NAME]"
click at [721, 457] on div "[DATE] ( 1 ) $ 150.00 $ 14.64 recBYdx6dk8f1VmKu deninipaninii [EMAIL_ADDRESS][P…" at bounding box center [34, 401] width 3015 height 457
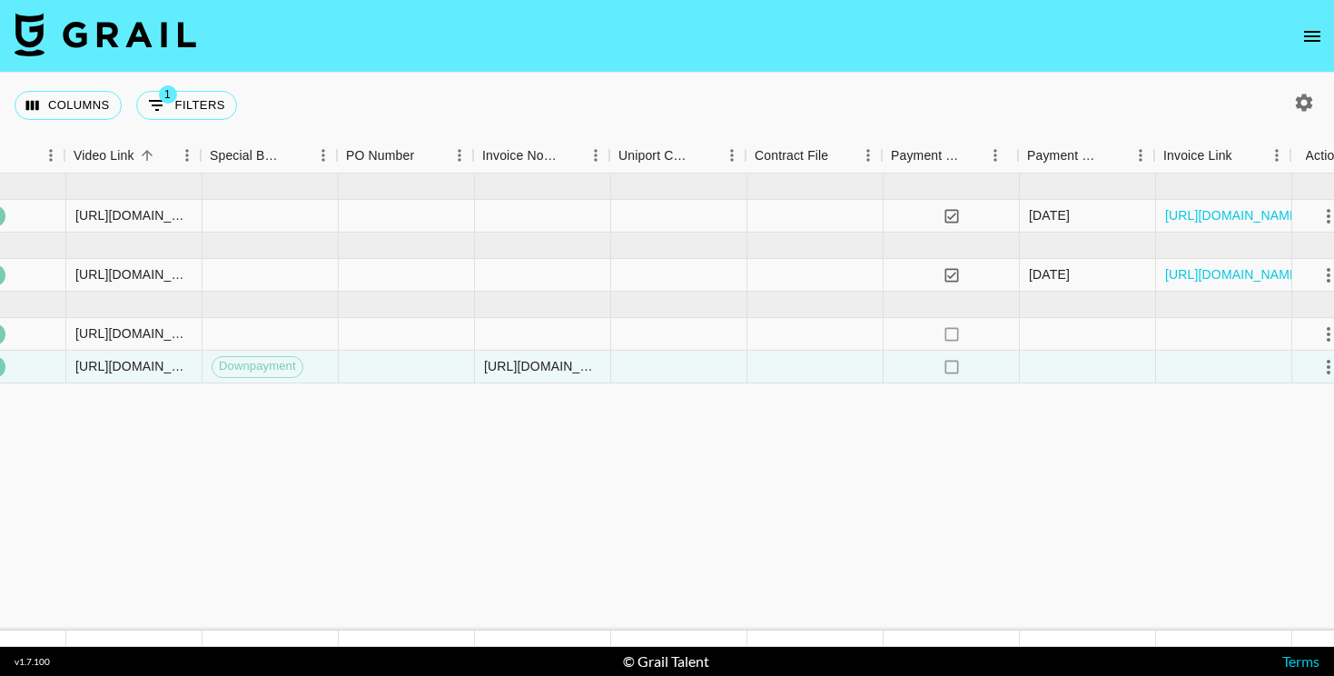
scroll to position [0, 1652]
click at [513, 355] on div "[URL][DOMAIN_NAME]" at bounding box center [541, 367] width 136 height 33
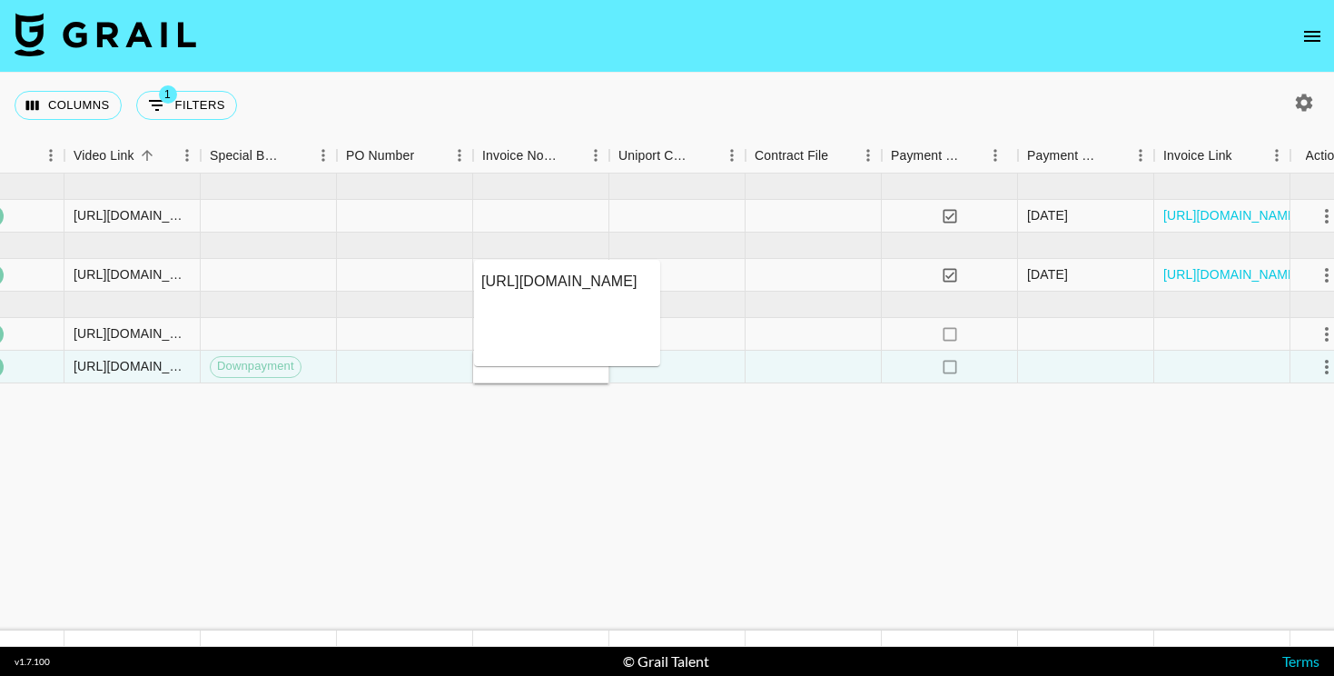
click at [482, 282] on textarea "[URL][DOMAIN_NAME]" at bounding box center [567, 313] width 172 height 84
type textarea "2 UGC videos for Temu. [URL][DOMAIN_NAME]"
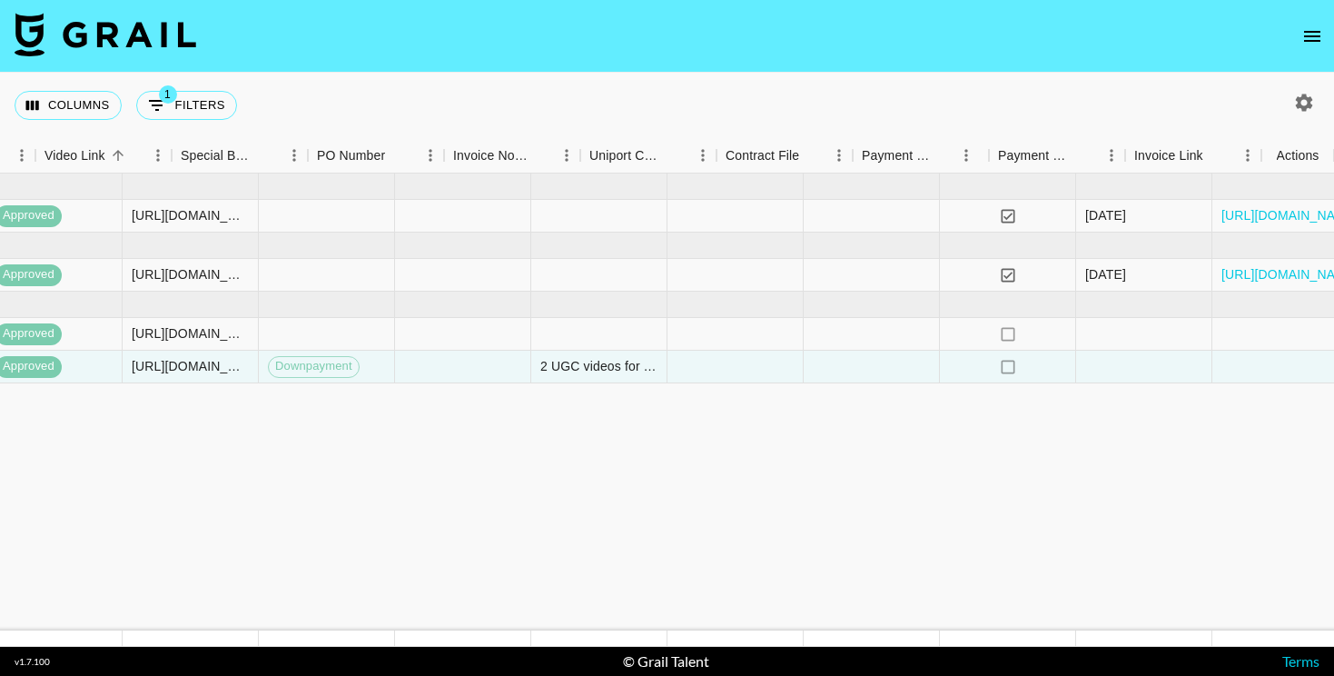
scroll to position [0, 1681]
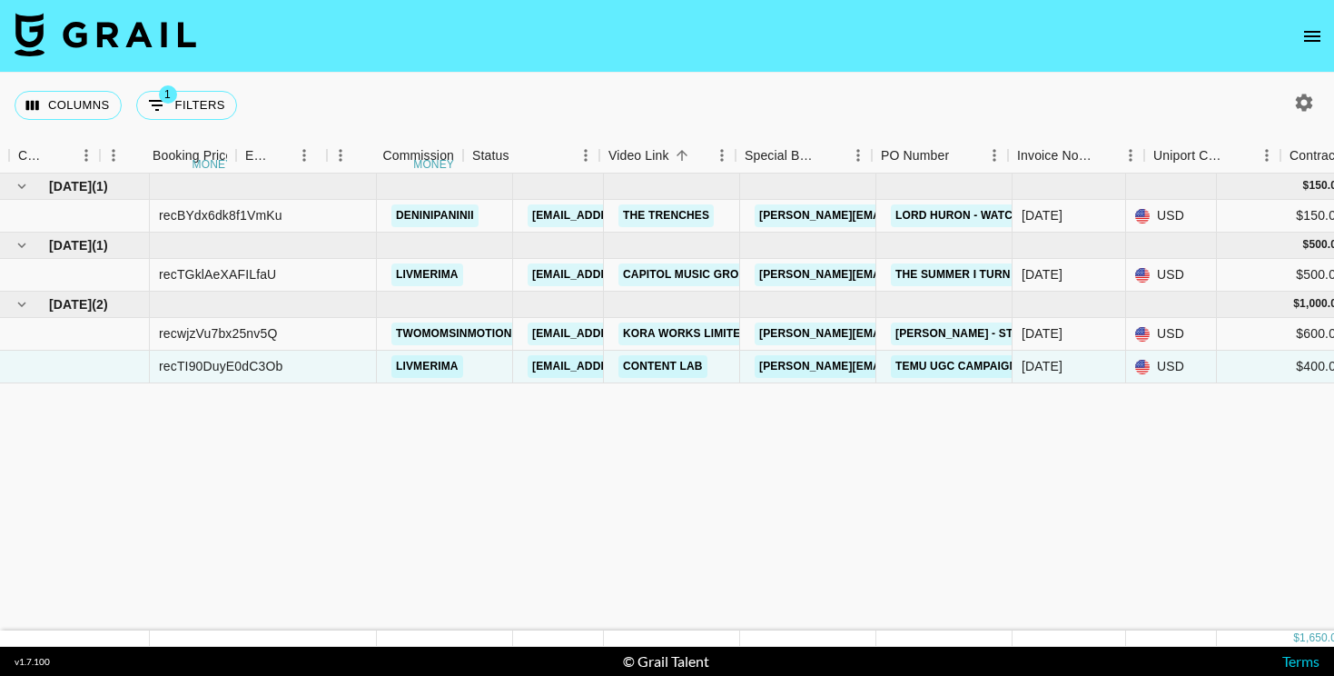
scroll to position [0, 1117]
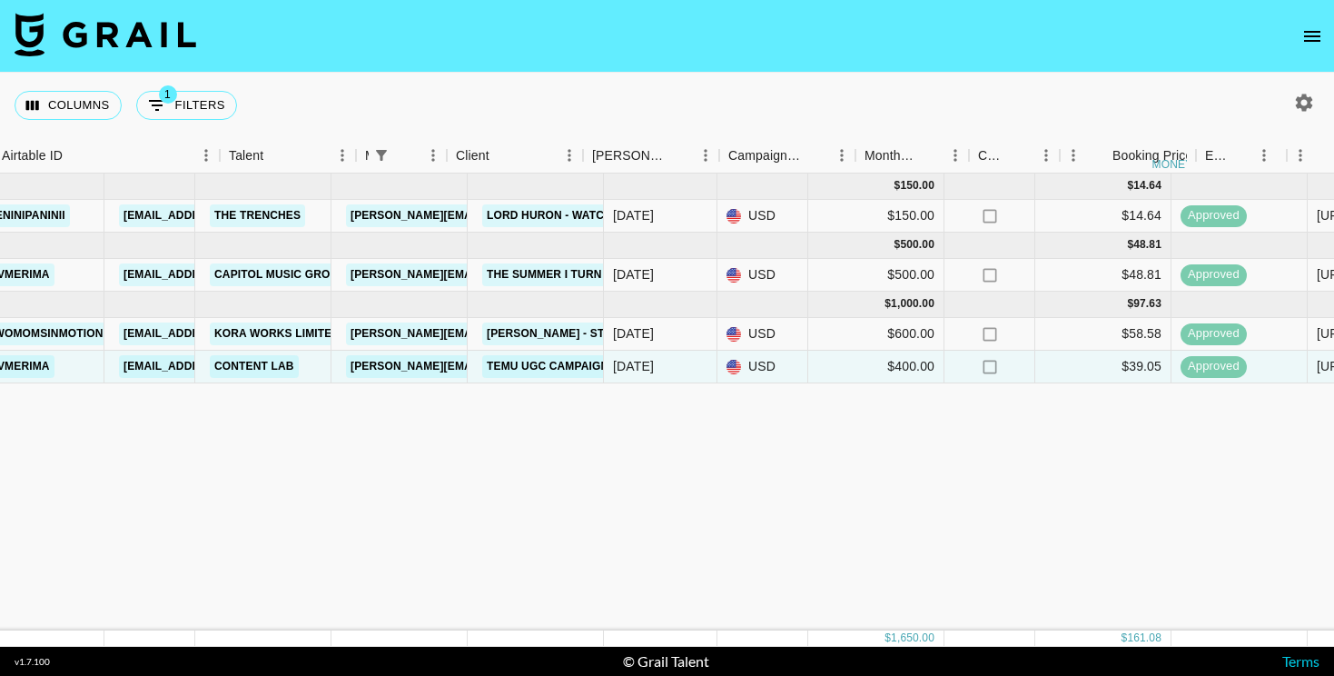
scroll to position [0, 0]
